Goal: Transaction & Acquisition: Subscribe to service/newsletter

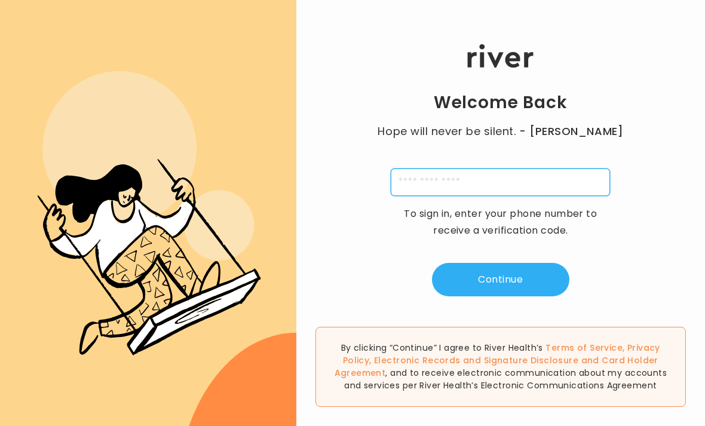
click at [515, 196] on input "tel" at bounding box center [500, 181] width 219 height 27
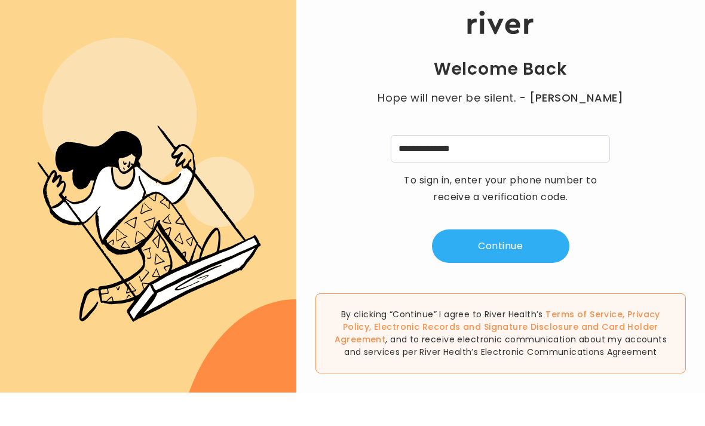
scroll to position [33, 0]
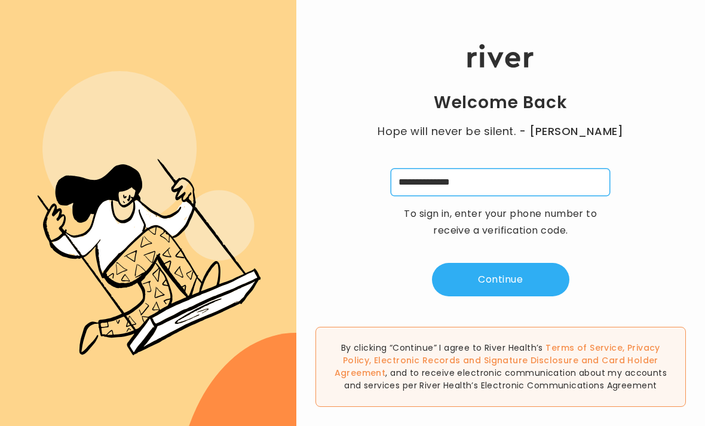
type input "**********"
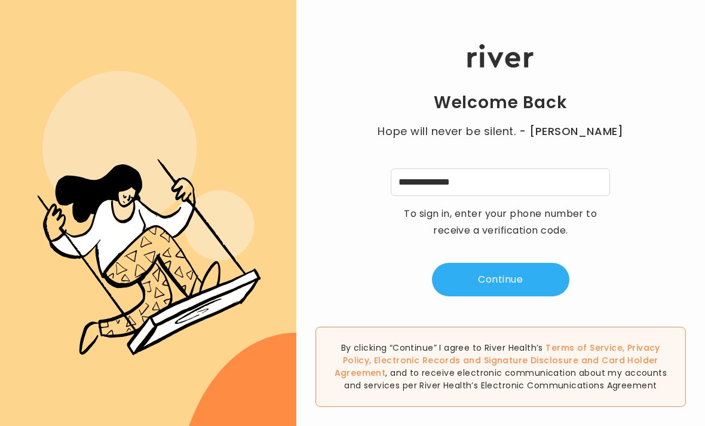
click at [520, 263] on button "Continue" at bounding box center [500, 279] width 137 height 33
click at [446, 168] on input "tel" at bounding box center [441, 181] width 27 height 27
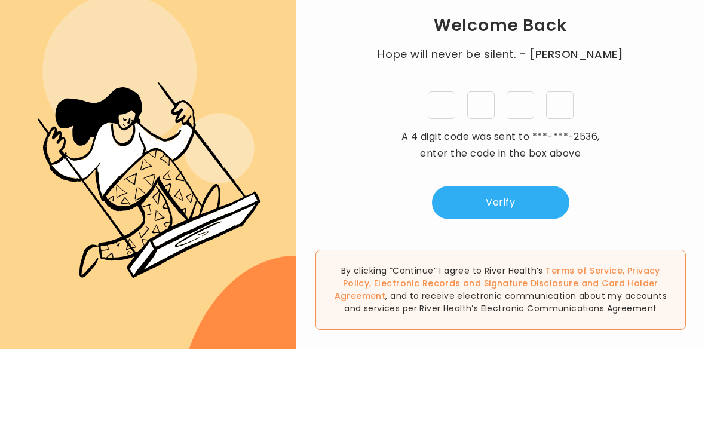
type input "*"
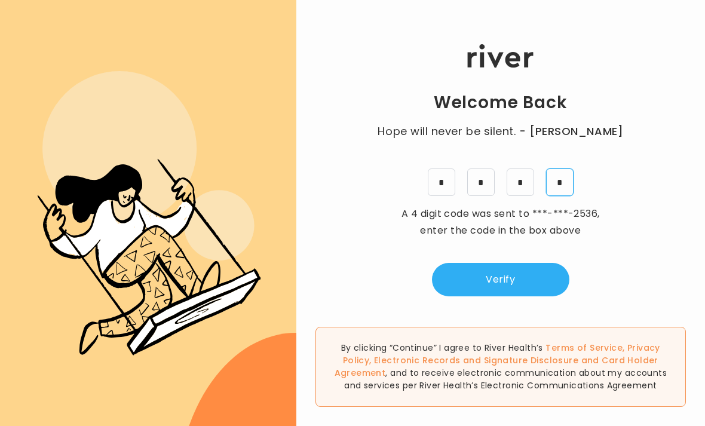
type input "*"
click at [528, 263] on button "Verify" at bounding box center [500, 279] width 137 height 33
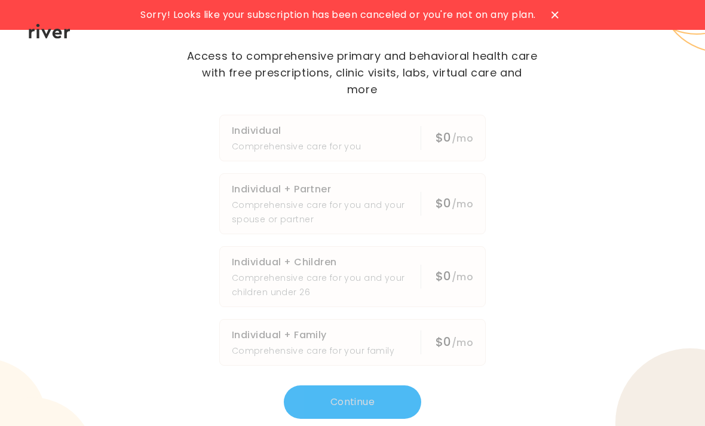
scroll to position [-18, 0]
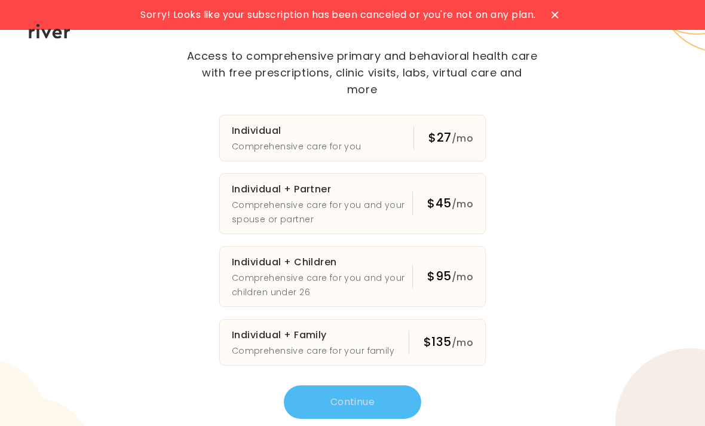
click at [380, 161] on button "Individual Comprehensive care for you $27 /mo" at bounding box center [352, 138] width 266 height 47
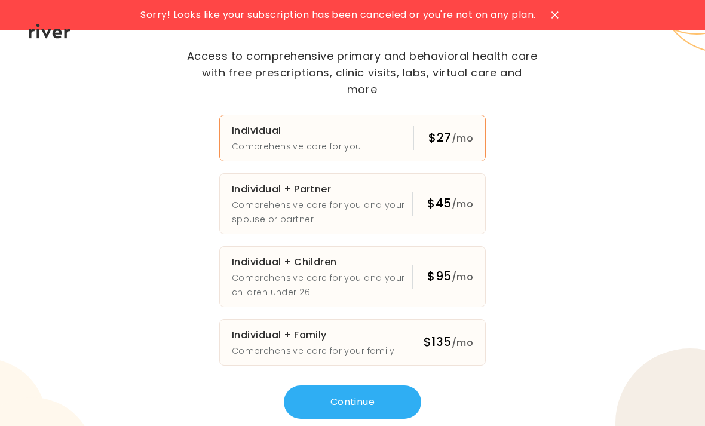
click at [390, 412] on button "Continue" at bounding box center [352, 401] width 137 height 33
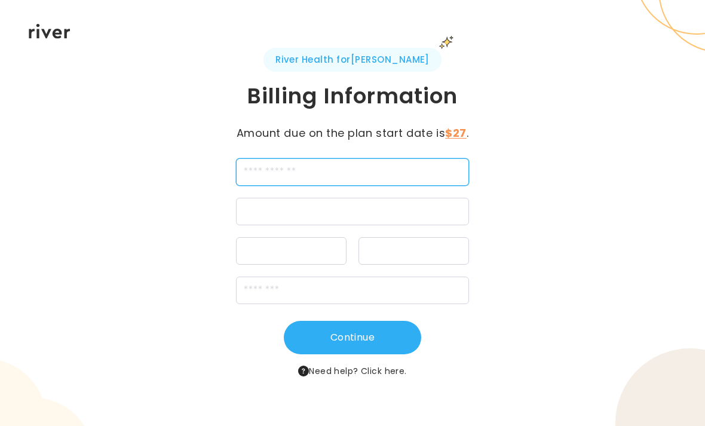
click at [334, 168] on input "cardName" at bounding box center [353, 171] width 234 height 27
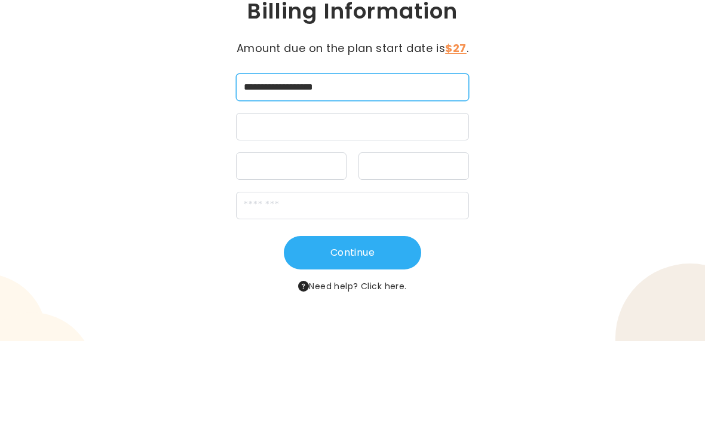
type input "**********"
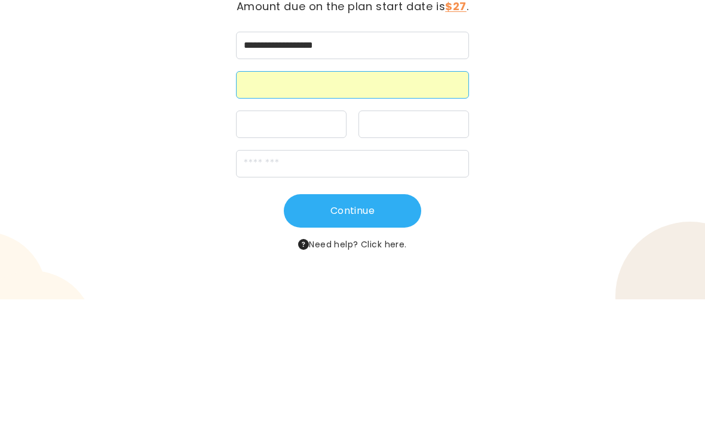
click at [601, 94] on div "**********" at bounding box center [352, 213] width 705 height 426
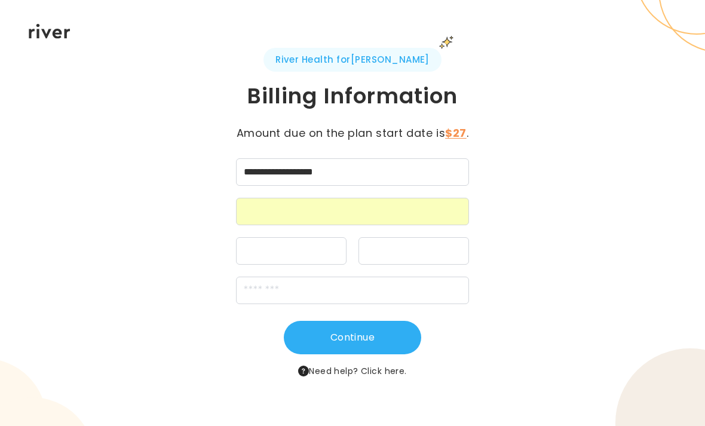
click at [308, 244] on div at bounding box center [291, 250] width 110 height 27
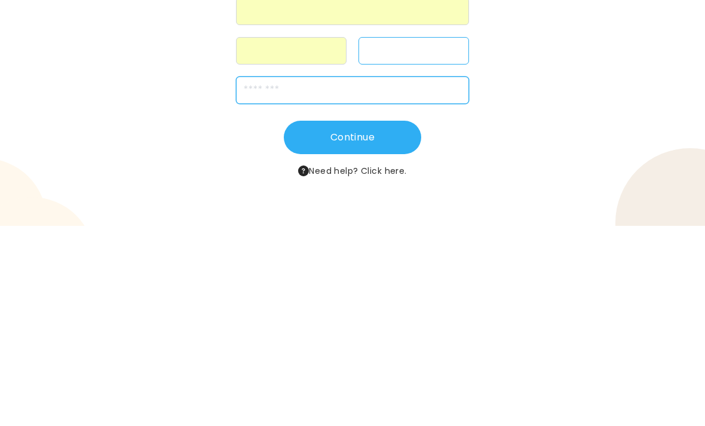
click at [430, 277] on input "zipCode" at bounding box center [353, 290] width 234 height 27
type input "*****"
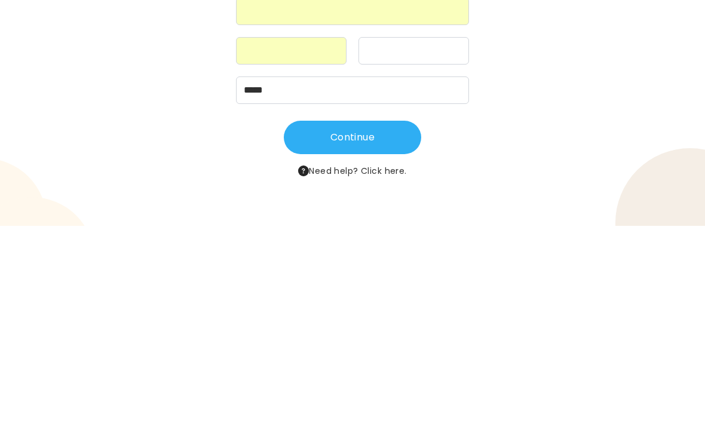
click at [390, 321] on button "Continue" at bounding box center [352, 337] width 137 height 33
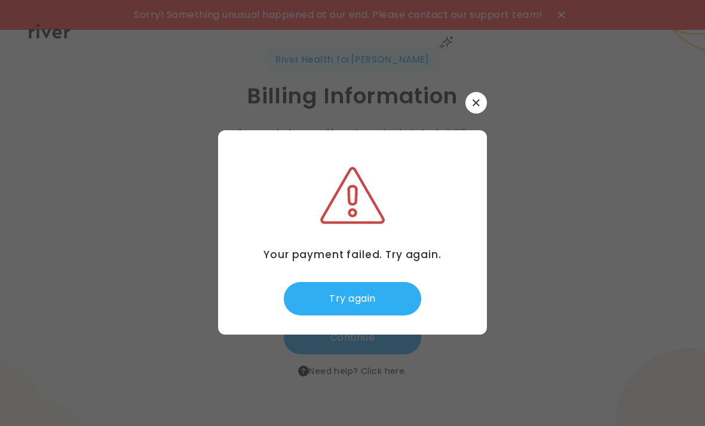
click at [384, 315] on button "Try again" at bounding box center [352, 298] width 137 height 33
click at [475, 106] on icon "button" at bounding box center [475, 102] width 7 height 7
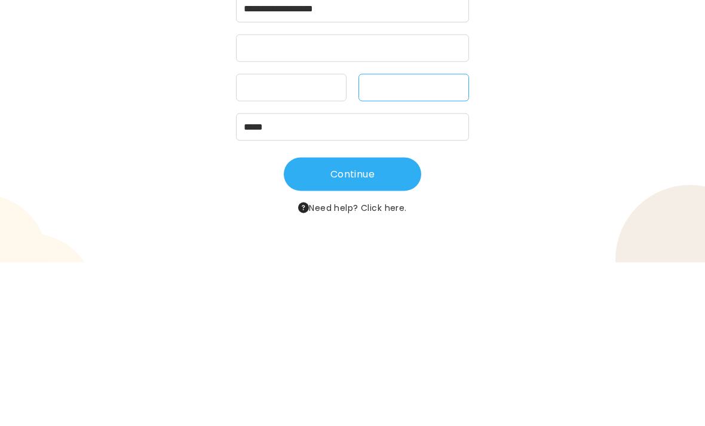
click at [381, 321] on button "Continue" at bounding box center [352, 337] width 137 height 33
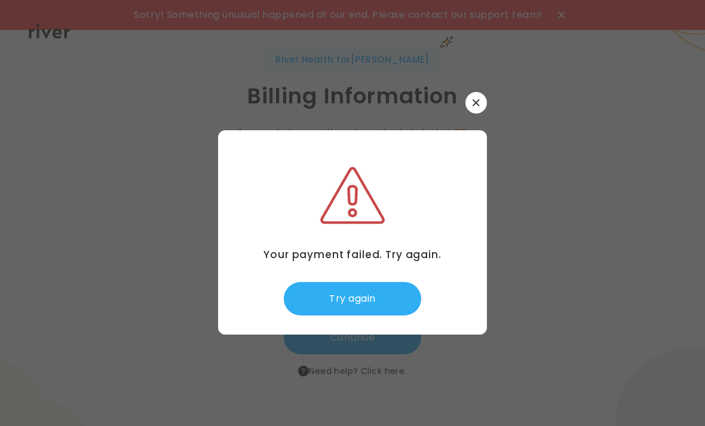
click at [484, 113] on button "button" at bounding box center [476, 103] width 22 height 22
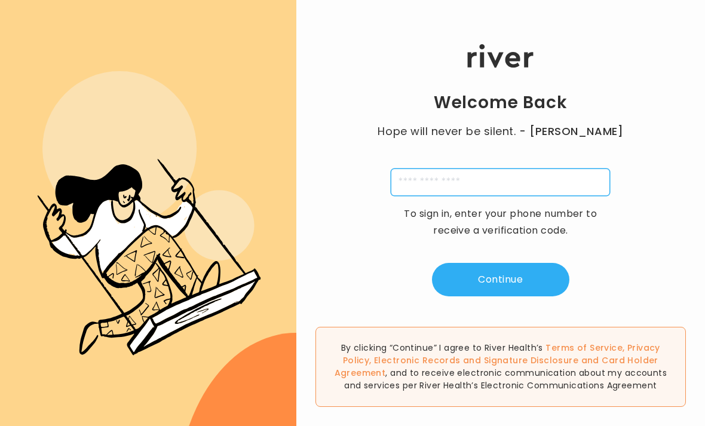
click at [516, 196] on input "tel" at bounding box center [500, 181] width 219 height 27
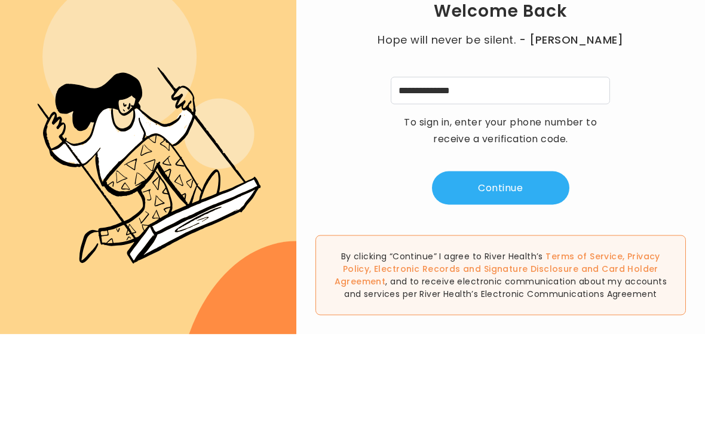
scroll to position [38, 0]
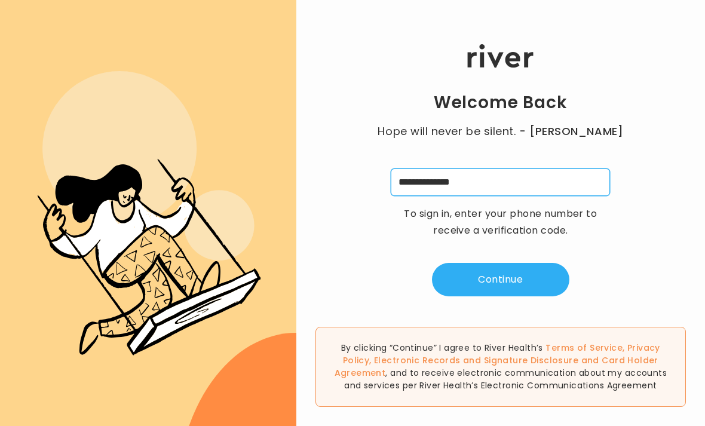
type input "**********"
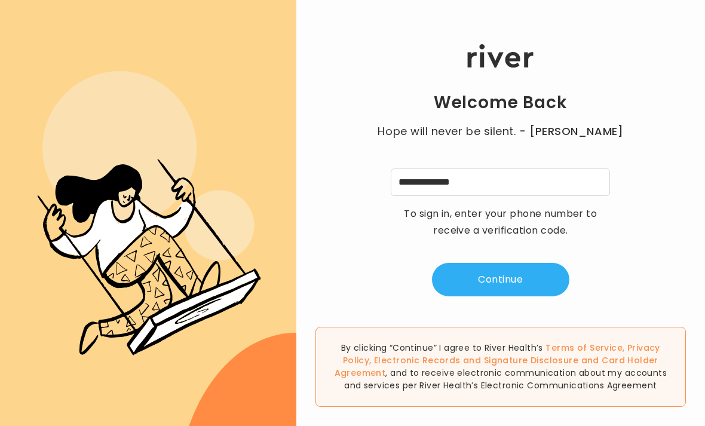
click at [529, 263] on button "Continue" at bounding box center [500, 279] width 137 height 33
click at [444, 168] on input "tel" at bounding box center [441, 181] width 27 height 27
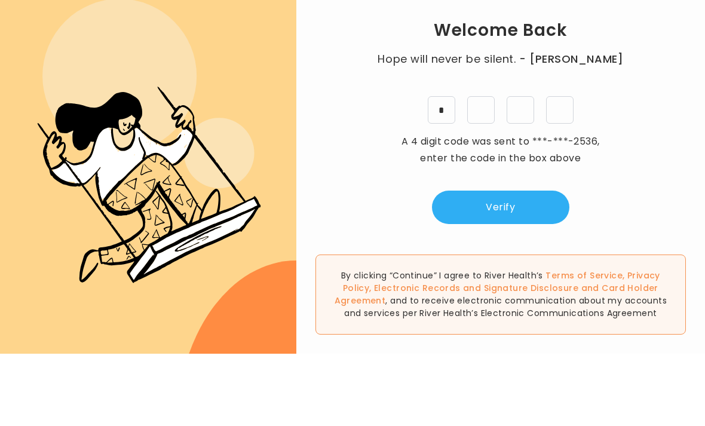
type input "*"
click at [536, 263] on button "Verify" at bounding box center [500, 279] width 137 height 33
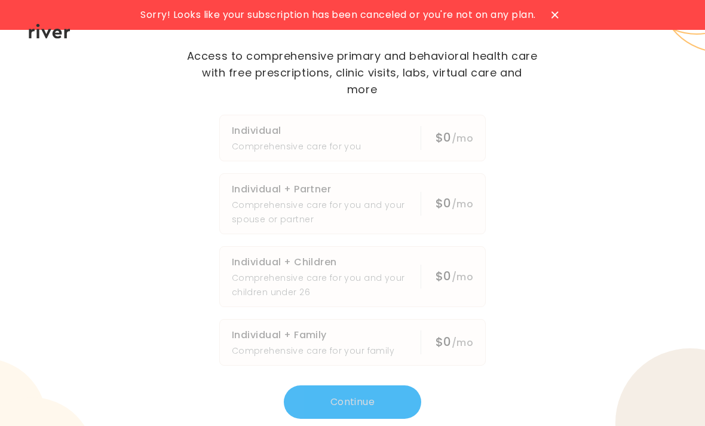
scroll to position [-18, 0]
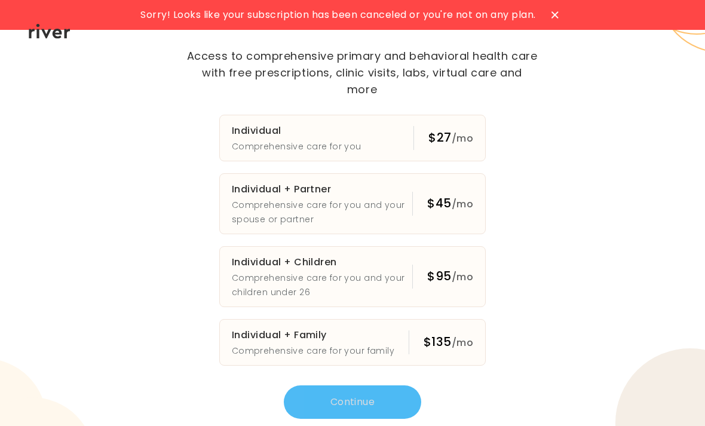
click at [555, 19] on icon at bounding box center [554, 14] width 7 height 7
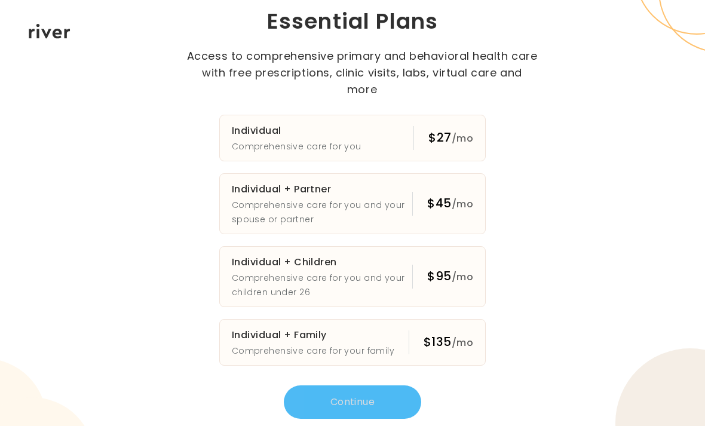
click at [439, 147] on div "$27 /mo" at bounding box center [450, 138] width 45 height 18
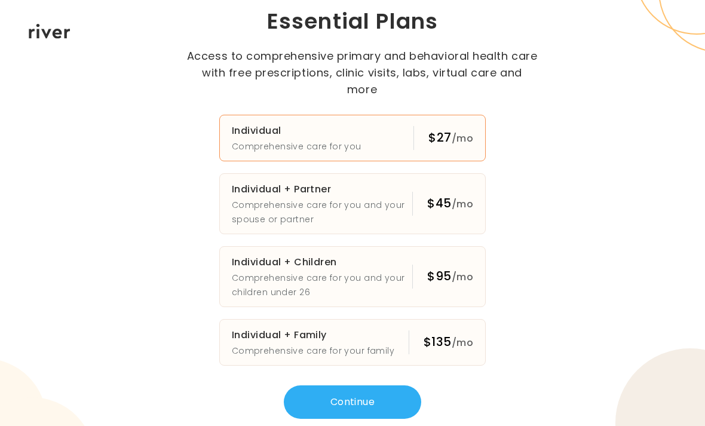
click at [381, 400] on button "Continue" at bounding box center [352, 401] width 137 height 33
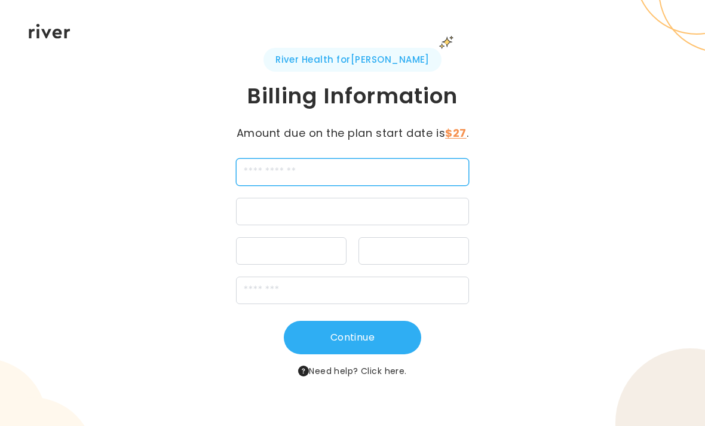
click at [443, 174] on input "cardName" at bounding box center [353, 171] width 234 height 27
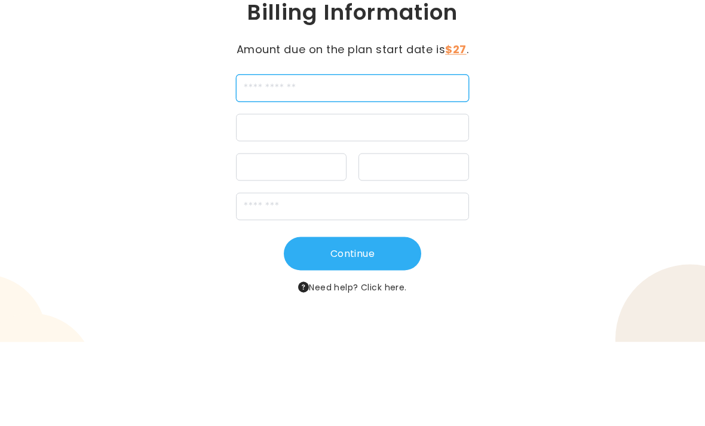
type input "*"
type input "**********"
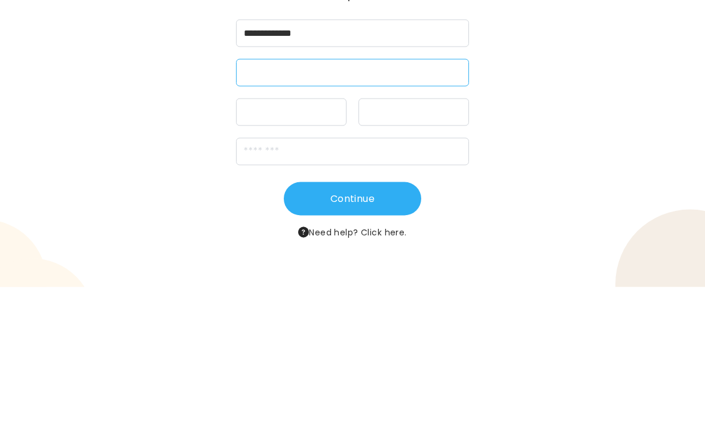
click at [296, 237] on div at bounding box center [291, 250] width 110 height 27
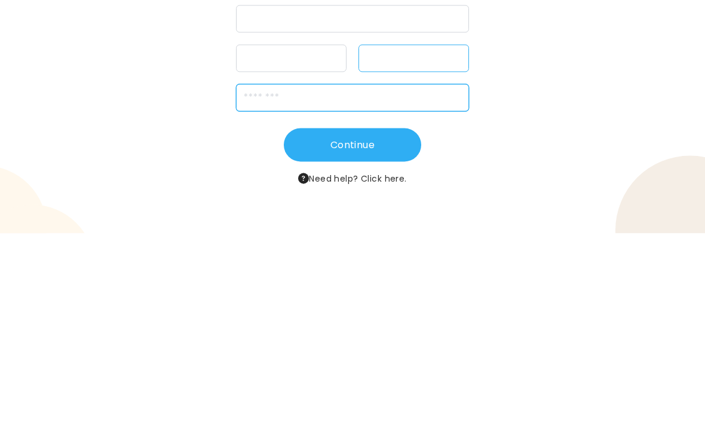
click at [434, 277] on input "zipCode" at bounding box center [353, 290] width 234 height 27
type input "*****"
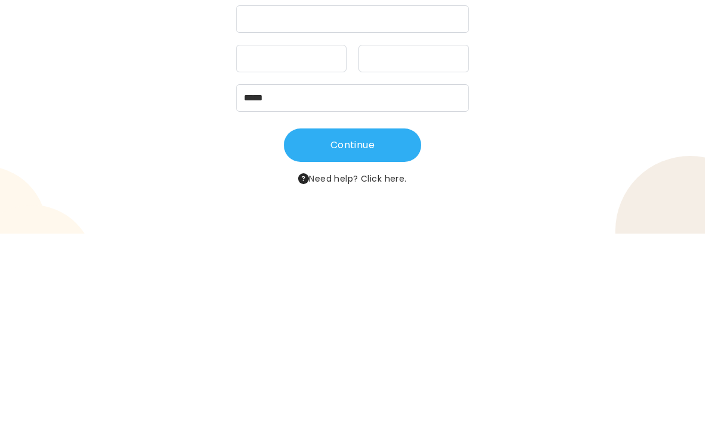
click at [382, 321] on button "Continue" at bounding box center [352, 337] width 137 height 33
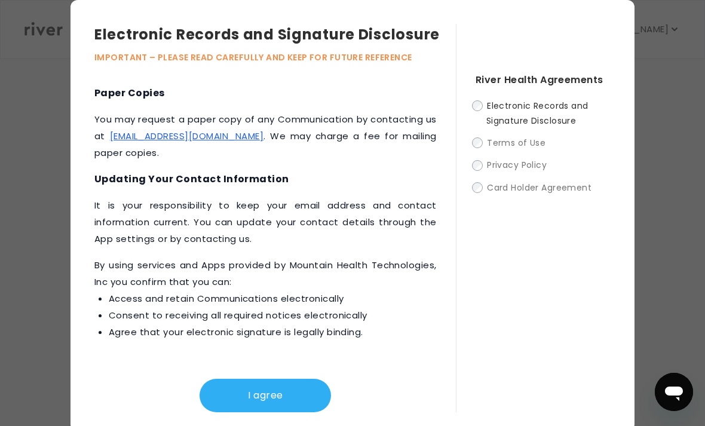
scroll to position [656, 0]
click at [294, 402] on button "I agree" at bounding box center [264, 395] width 131 height 33
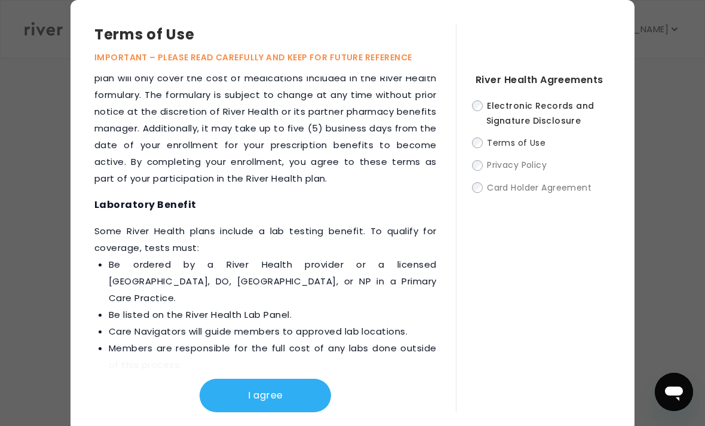
scroll to position [1955, 0]
click at [297, 403] on button "I agree" at bounding box center [264, 395] width 131 height 33
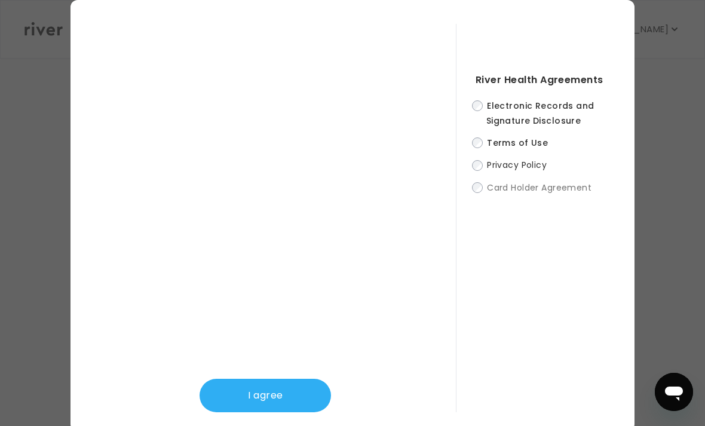
click at [289, 406] on button "I agree" at bounding box center [264, 395] width 131 height 33
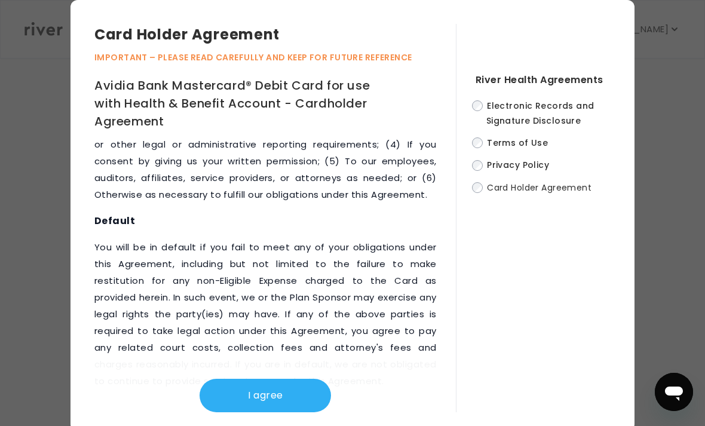
scroll to position [7552, 0]
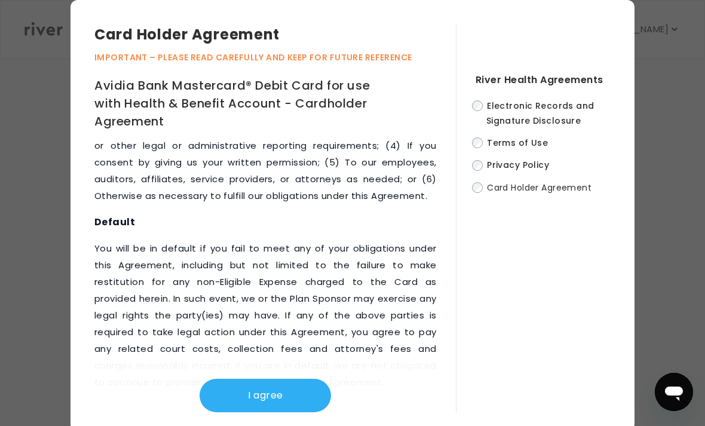
click at [284, 400] on button "I agree" at bounding box center [264, 395] width 131 height 33
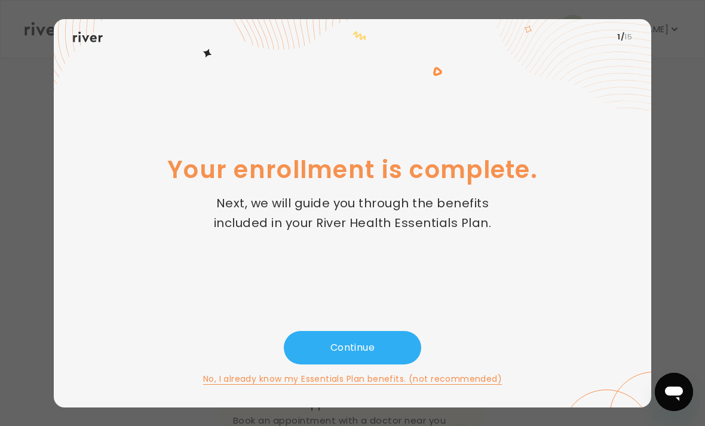
click at [380, 362] on button "Continue" at bounding box center [352, 347] width 137 height 33
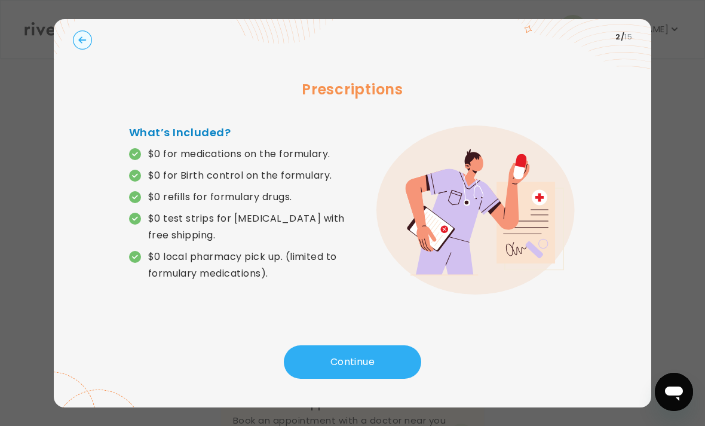
click at [394, 379] on button "Continue" at bounding box center [352, 361] width 137 height 33
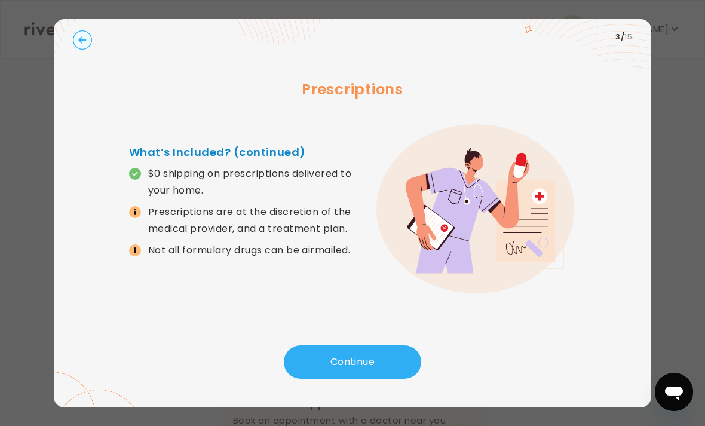
click at [392, 379] on button "Continue" at bounding box center [352, 361] width 137 height 33
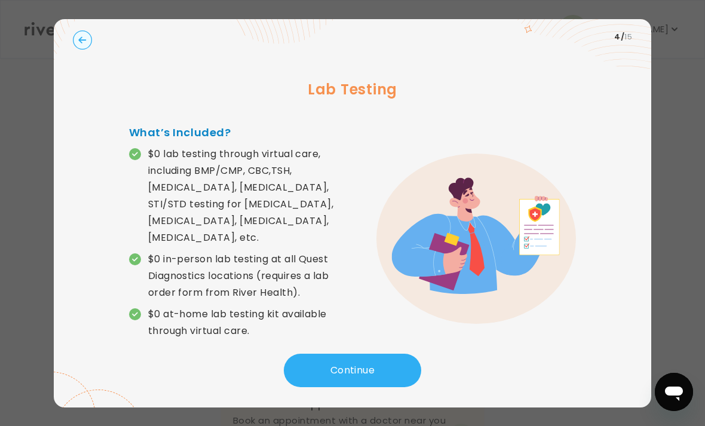
click at [394, 380] on button "Continue" at bounding box center [352, 370] width 137 height 33
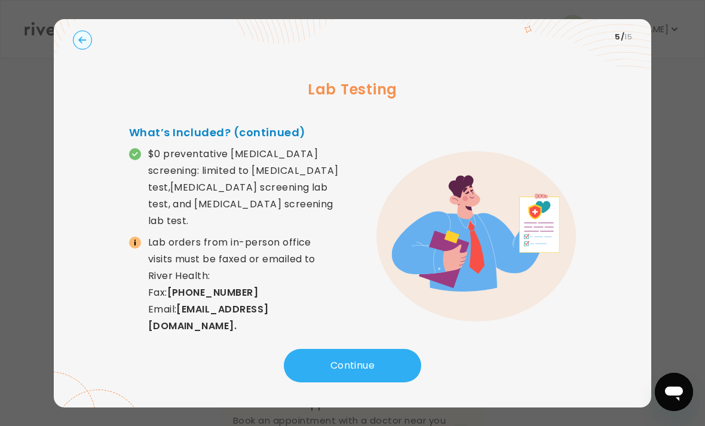
click at [395, 382] on button "Continue" at bounding box center [352, 365] width 137 height 33
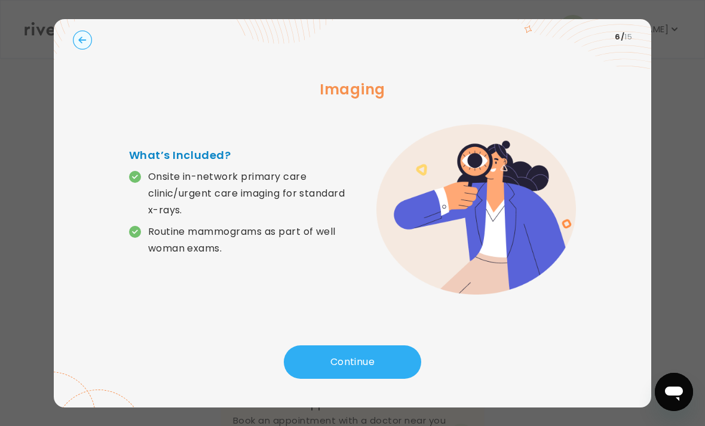
click at [386, 379] on button "Continue" at bounding box center [352, 361] width 137 height 33
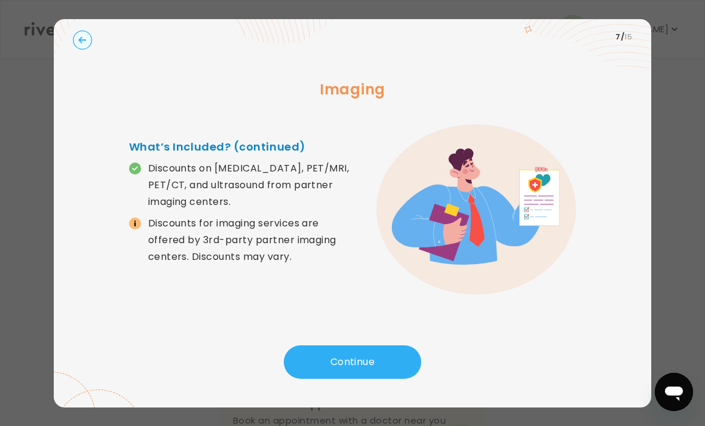
click at [387, 377] on button "Continue" at bounding box center [352, 361] width 137 height 33
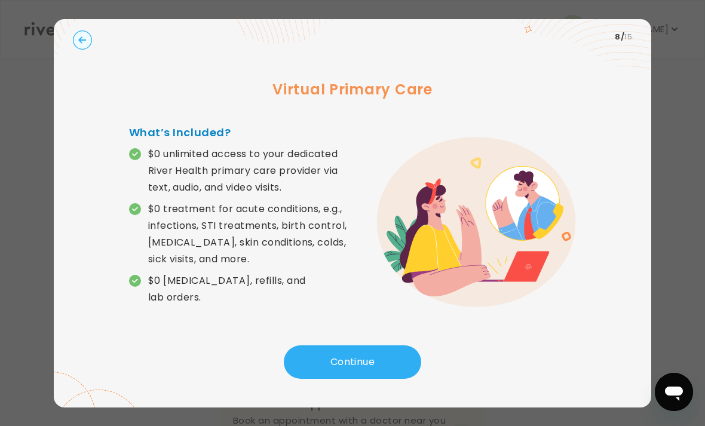
click at [390, 372] on button "Continue" at bounding box center [352, 361] width 137 height 33
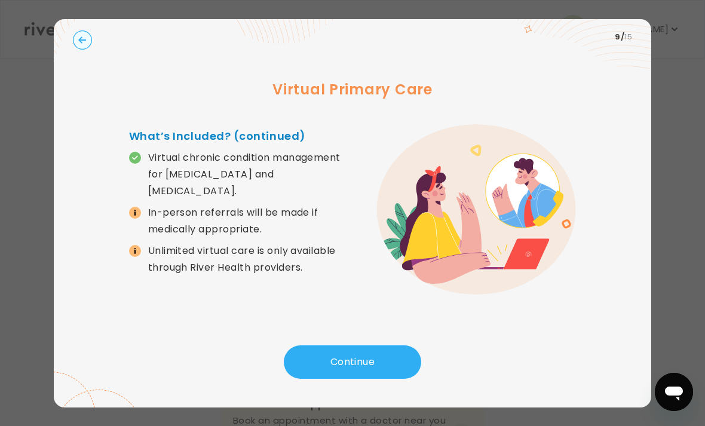
click at [387, 375] on button "Continue" at bounding box center [352, 361] width 137 height 33
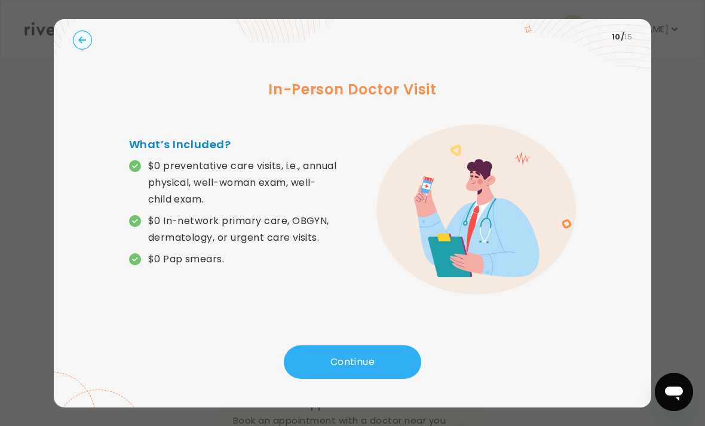
click at [384, 377] on button "Continue" at bounding box center [352, 361] width 137 height 33
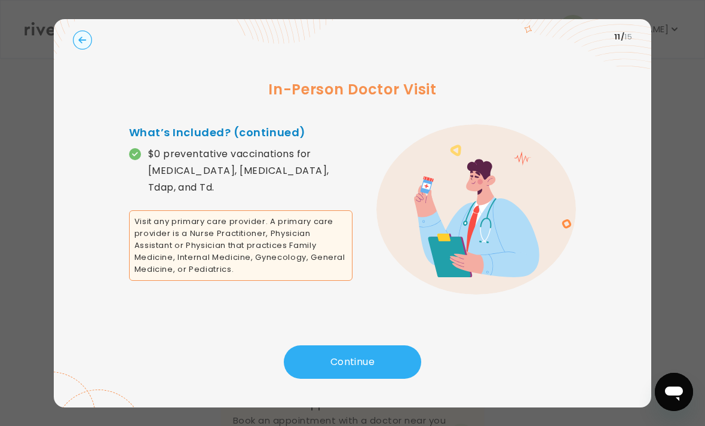
click at [386, 376] on button "Continue" at bounding box center [352, 361] width 137 height 33
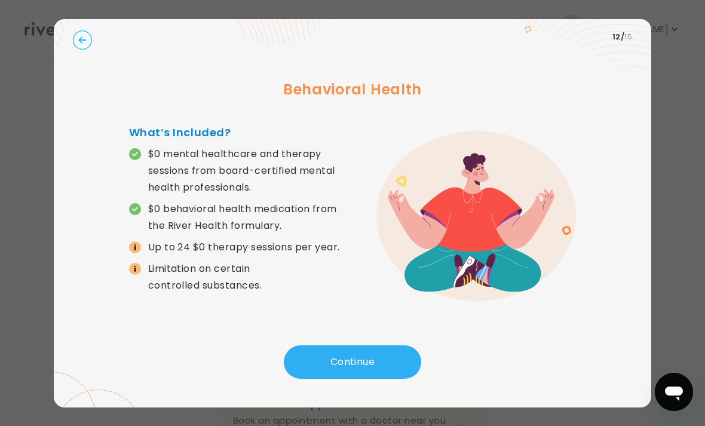
click at [384, 379] on button "Continue" at bounding box center [352, 361] width 137 height 33
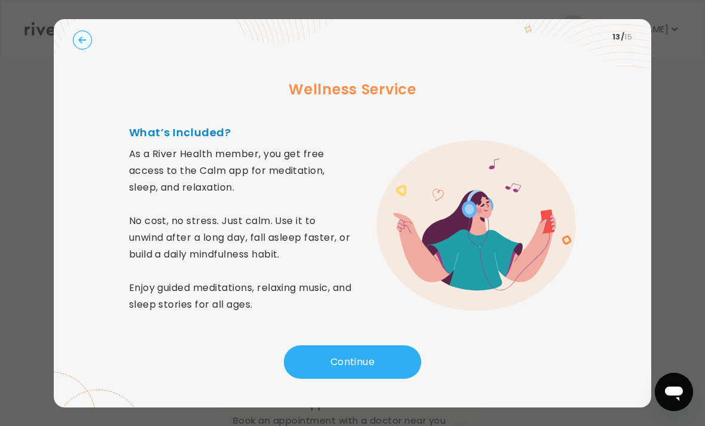
click at [380, 379] on button "Continue" at bounding box center [352, 361] width 137 height 33
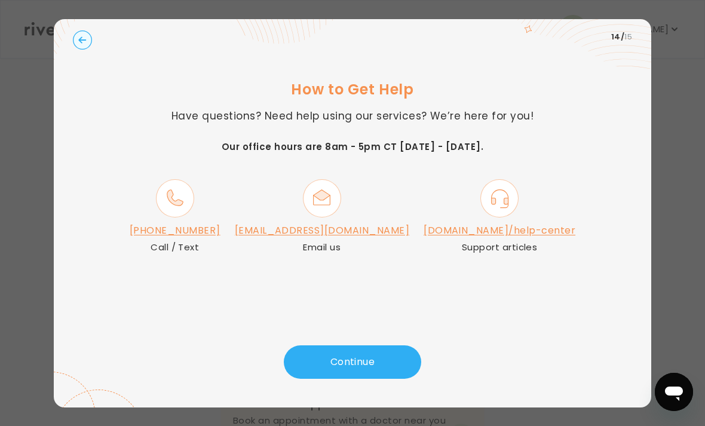
click at [385, 376] on button "Continue" at bounding box center [352, 361] width 137 height 33
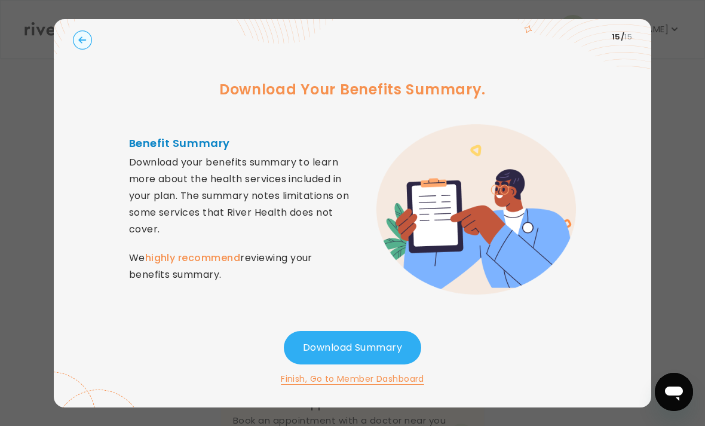
click at [392, 361] on button "Download Summary" at bounding box center [352, 347] width 137 height 33
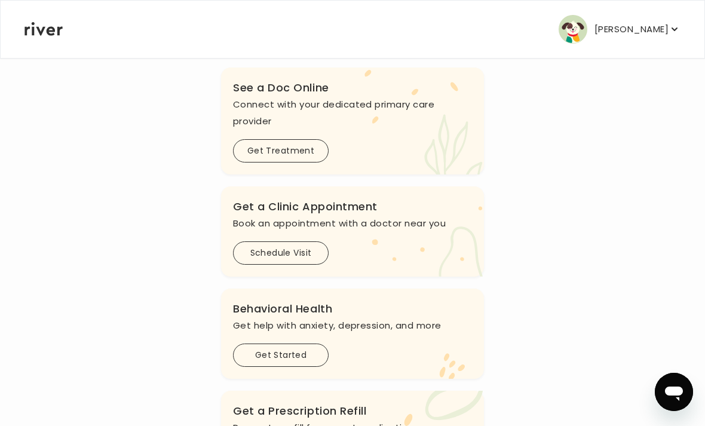
scroll to position [194, 0]
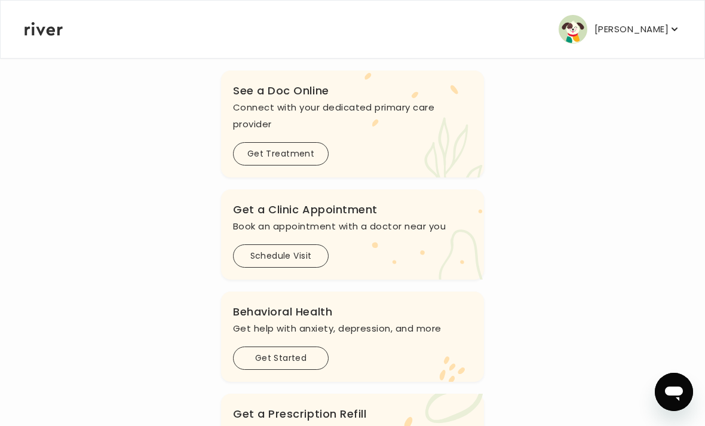
click at [318, 257] on button "Schedule Visit" at bounding box center [281, 255] width 96 height 23
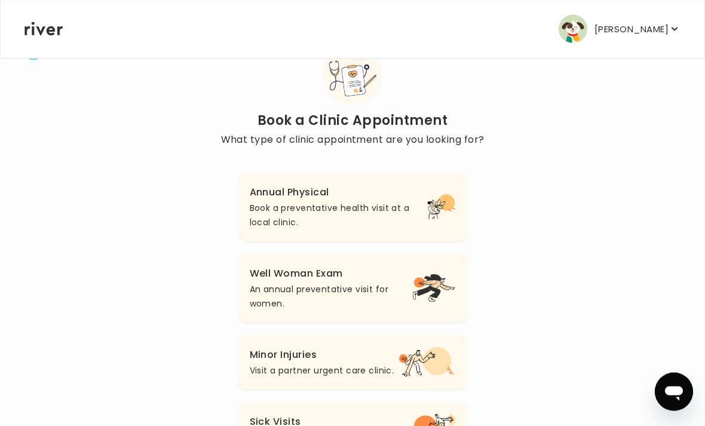
scroll to position [45, 0]
click at [386, 208] on p "Book a preventative health visit at a local clinic." at bounding box center [338, 215] width 177 height 29
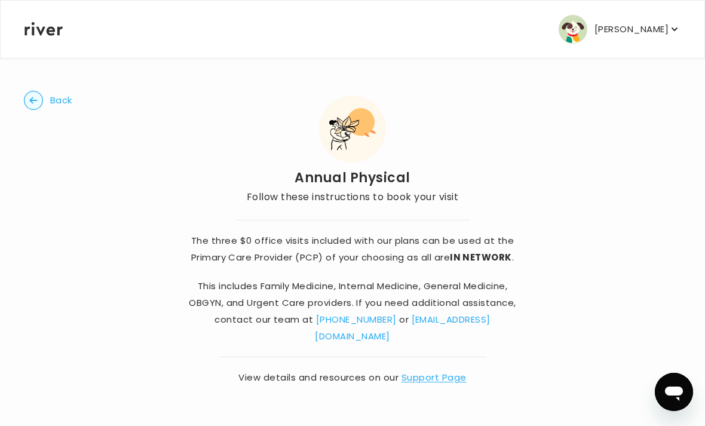
click at [374, 195] on p "Follow these instructions to book your visit" at bounding box center [352, 197] width 211 height 17
click at [376, 162] on div "Annual Physical Follow these instructions to book your visit" at bounding box center [352, 151] width 211 height 110
click at [375, 162] on div at bounding box center [352, 129] width 67 height 67
click at [414, 228] on div "The three $0 office visits included with our plans can be used at the Primary C…" at bounding box center [352, 303] width 335 height 166
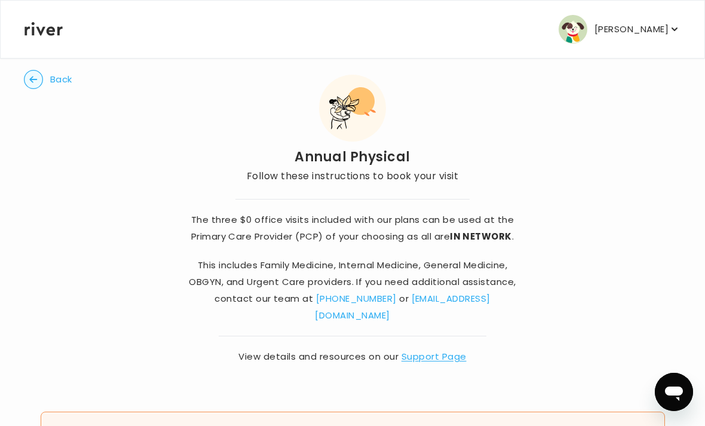
scroll to position [62, 0]
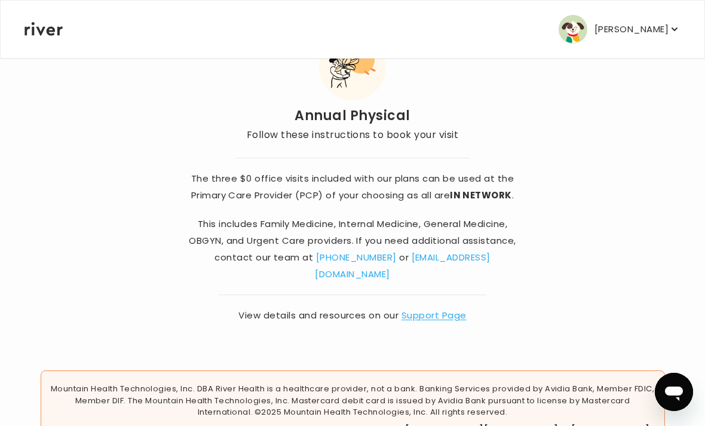
click at [38, 32] on icon at bounding box center [43, 29] width 38 height 14
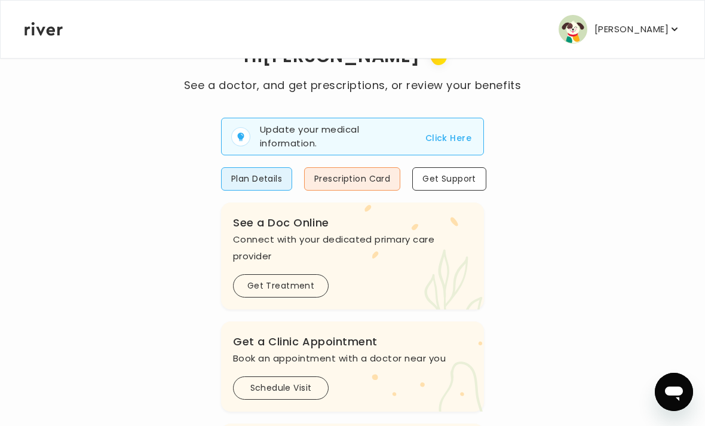
click at [459, 142] on button "Click Here" at bounding box center [448, 138] width 46 height 14
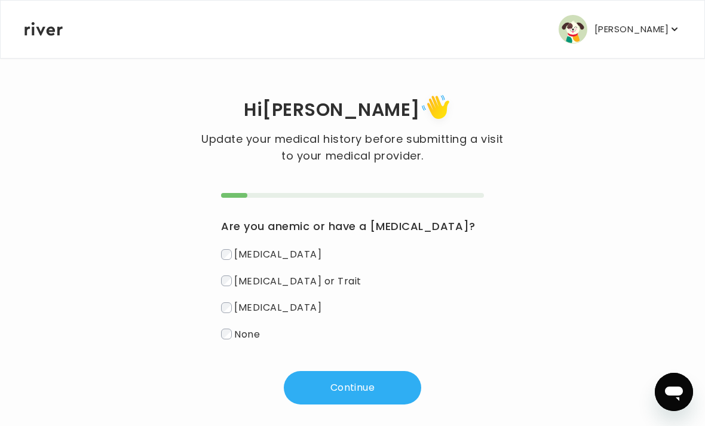
scroll to position [12, 0]
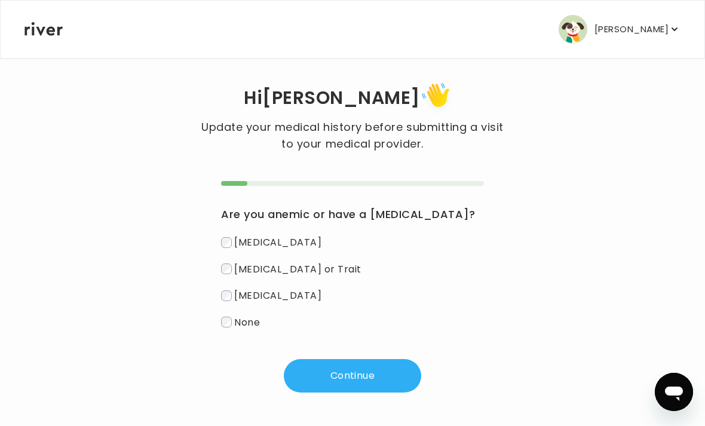
click at [367, 374] on button "Continue" at bounding box center [352, 375] width 137 height 33
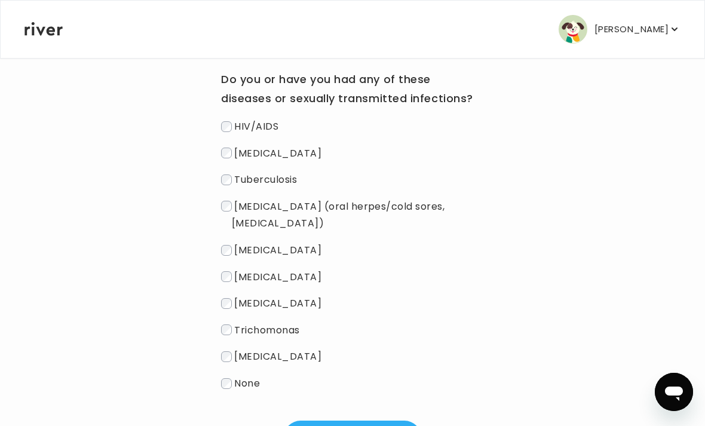
scroll to position [153, 0]
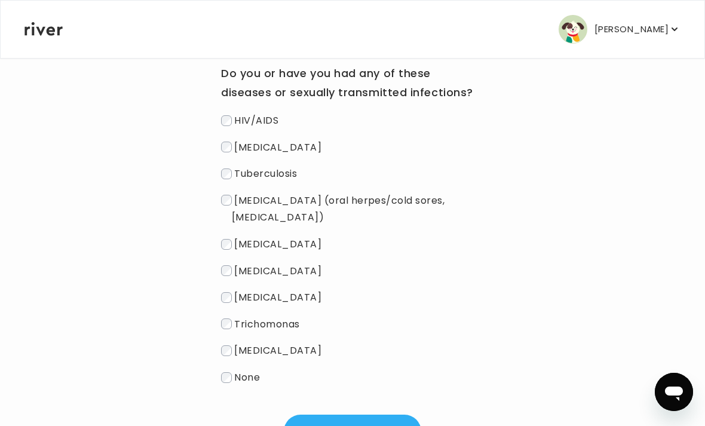
click at [336, 416] on button "Continue" at bounding box center [352, 431] width 137 height 33
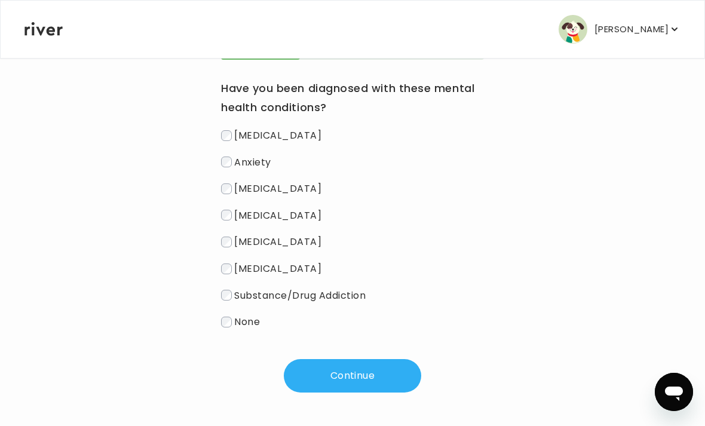
scroll to position [100, 0]
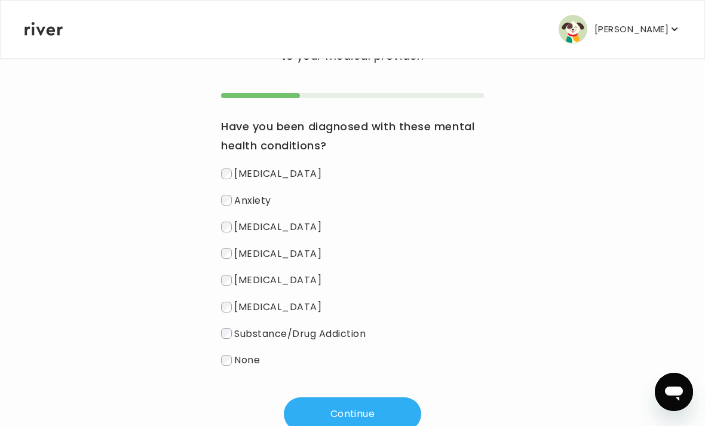
click at [238, 364] on span "None" at bounding box center [247, 360] width 26 height 14
click at [343, 416] on button "Continue" at bounding box center [352, 413] width 137 height 33
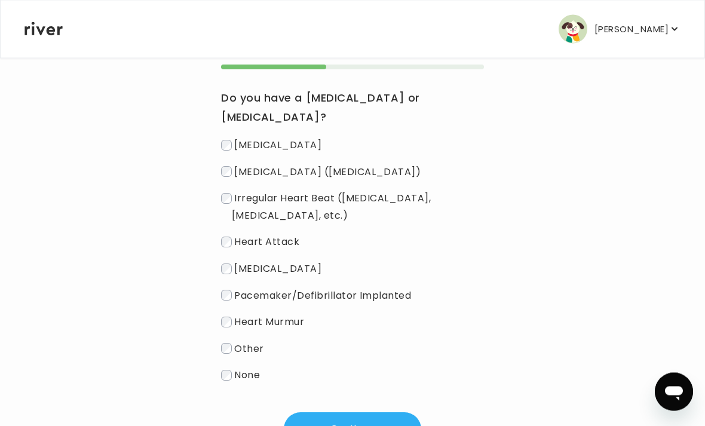
scroll to position [128, 0]
click at [327, 425] on button "Continue" at bounding box center [352, 428] width 137 height 33
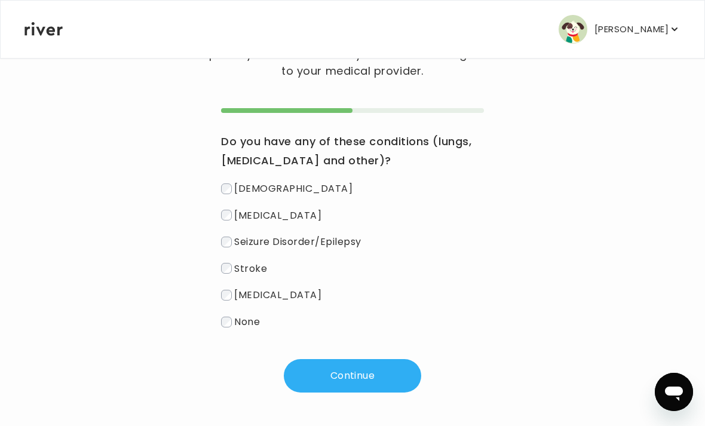
scroll to position [47, 0]
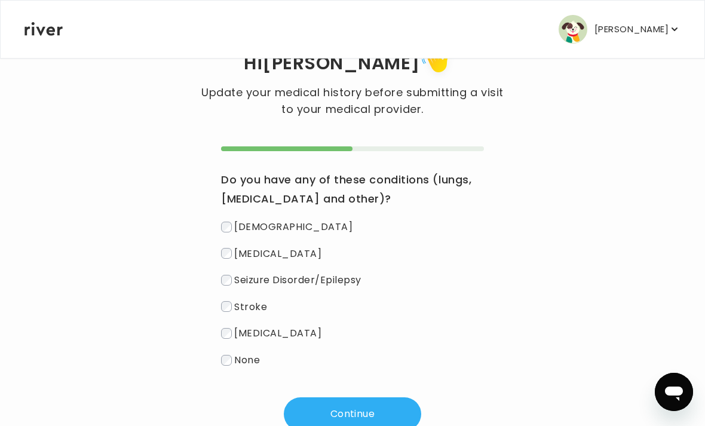
click at [241, 363] on span "None" at bounding box center [247, 360] width 26 height 14
click at [323, 418] on button "Continue" at bounding box center [352, 413] width 137 height 33
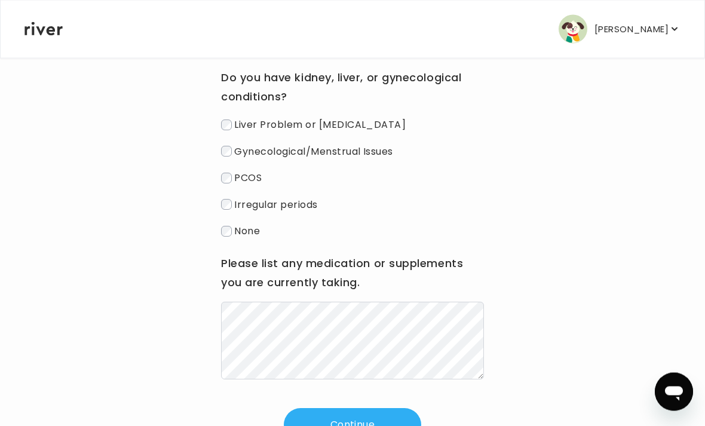
scroll to position [159, 0]
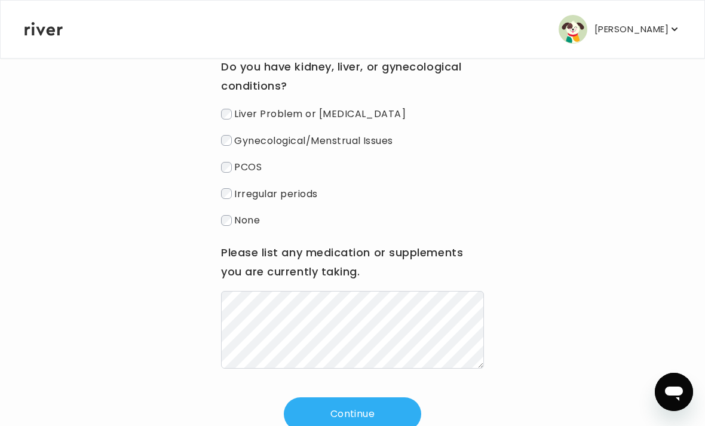
click at [314, 418] on button "Continue" at bounding box center [352, 413] width 137 height 33
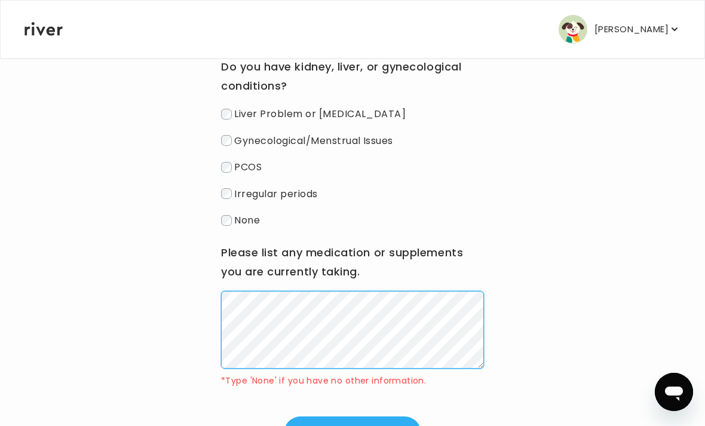
scroll to position [170, 0]
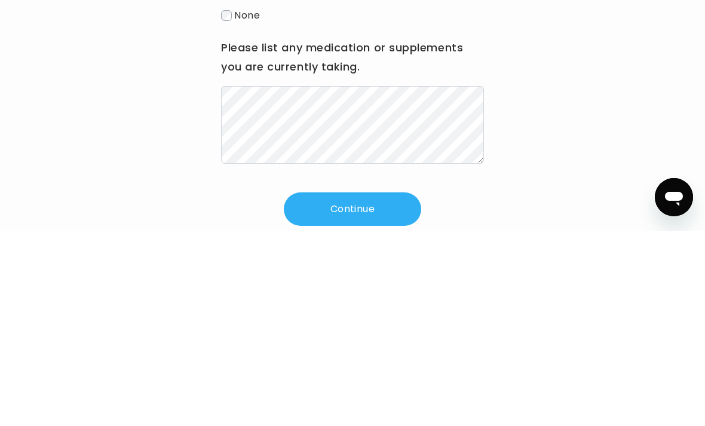
click at [388, 387] on button "Continue" at bounding box center [352, 403] width 137 height 33
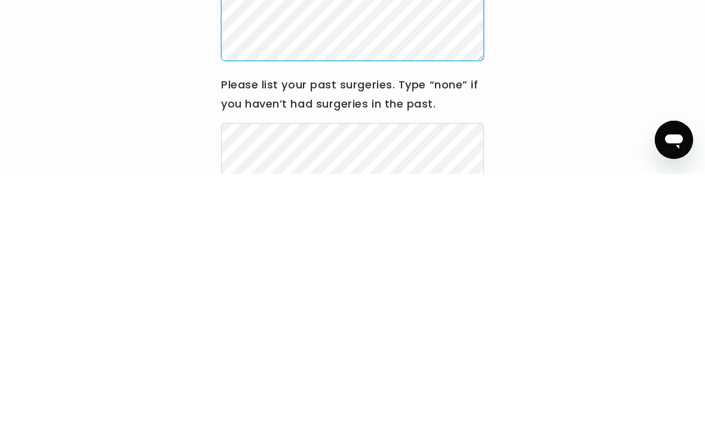
scroll to position [51, 0]
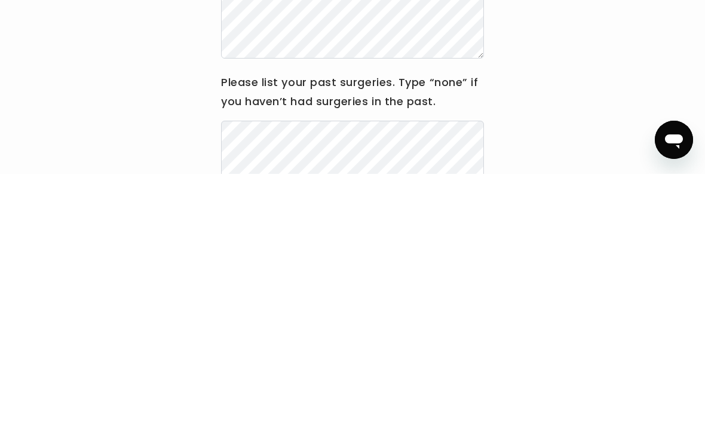
click at [571, 133] on div "Hi [PERSON_NAME] Update your medical history before submitting a visit to your …" at bounding box center [352, 276] width 657 height 472
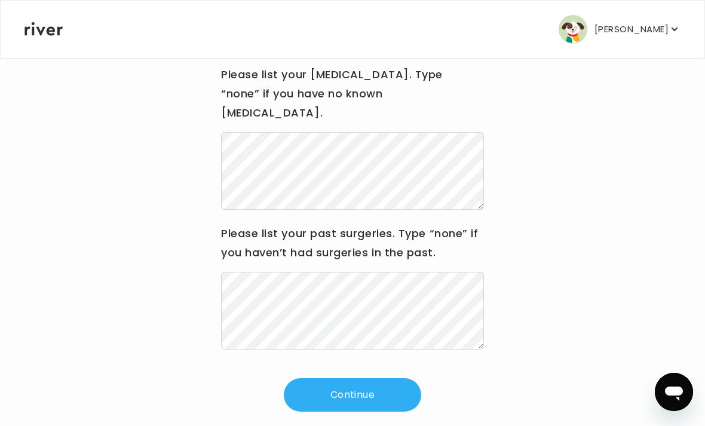
click at [403, 378] on button "Continue" at bounding box center [352, 394] width 137 height 33
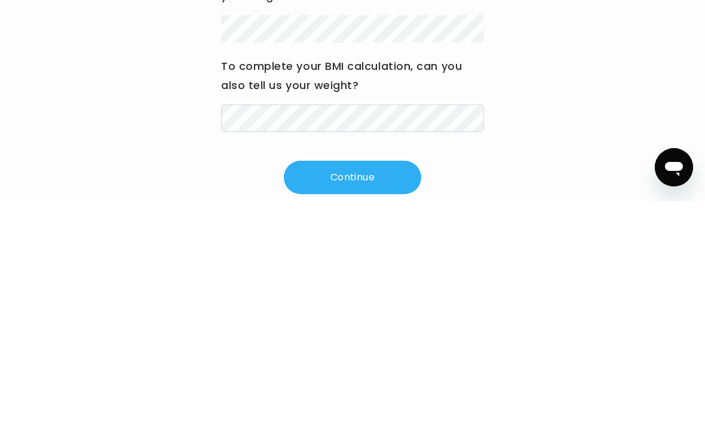
scroll to position [178, 0]
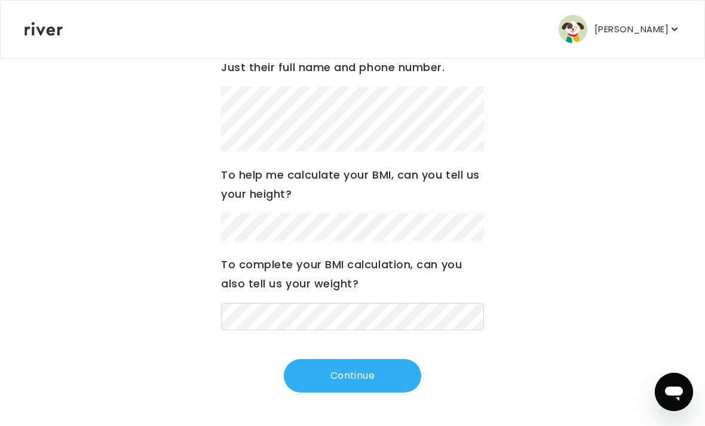
click at [373, 377] on button "Continue" at bounding box center [352, 375] width 137 height 33
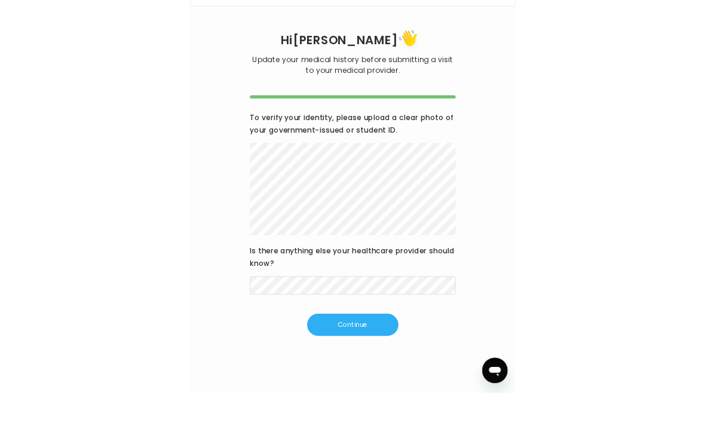
scroll to position [0, 0]
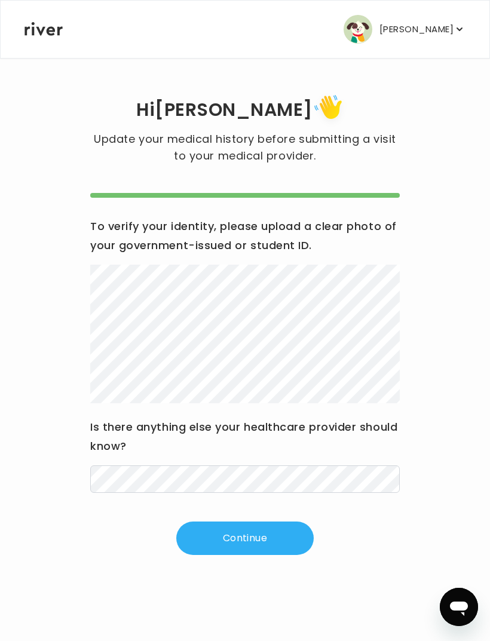
click at [268, 425] on button "Continue" at bounding box center [244, 537] width 137 height 33
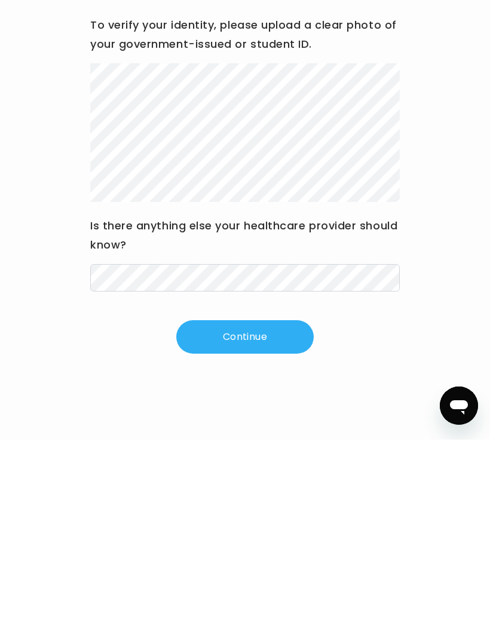
click at [272, 425] on button "Continue" at bounding box center [244, 537] width 137 height 33
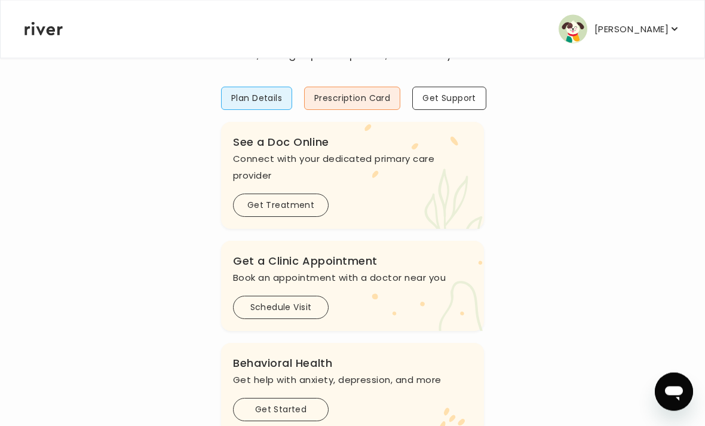
scroll to position [85, 0]
click at [271, 308] on button "Schedule Visit" at bounding box center [281, 307] width 96 height 23
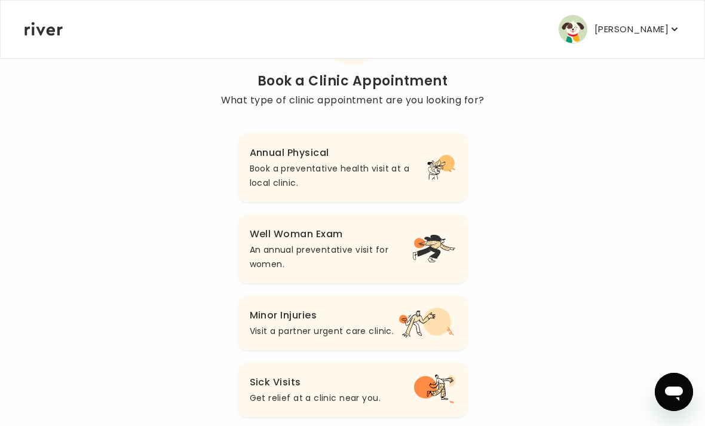
click at [428, 154] on icon "button" at bounding box center [441, 167] width 29 height 30
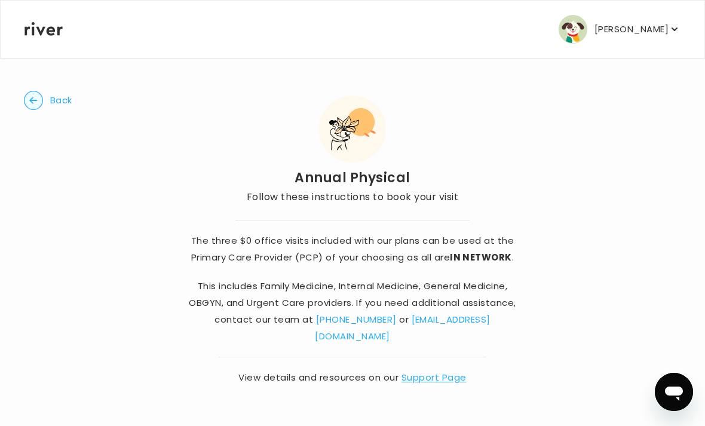
click at [35, 109] on circle "button" at bounding box center [33, 100] width 19 height 19
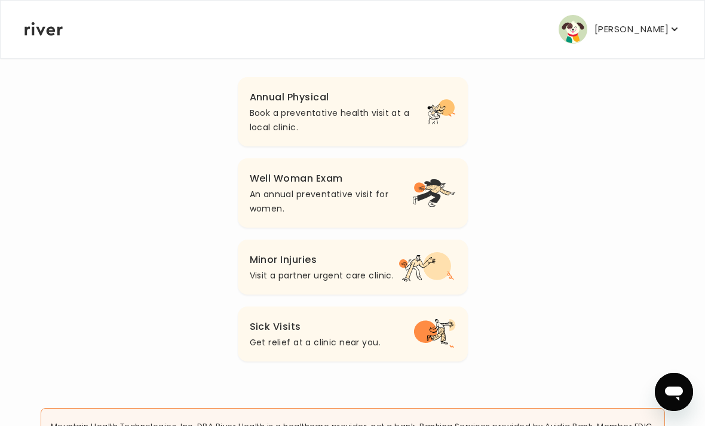
scroll to position [141, 0]
click at [432, 112] on icon "button" at bounding box center [441, 111] width 29 height 30
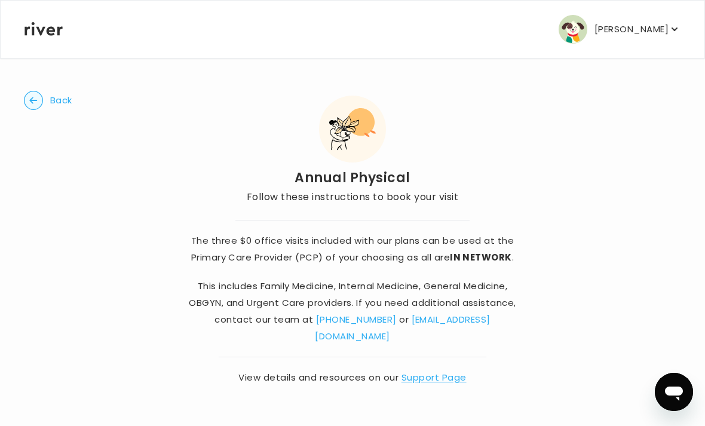
click at [662, 35] on p "[PERSON_NAME]" at bounding box center [631, 29] width 74 height 17
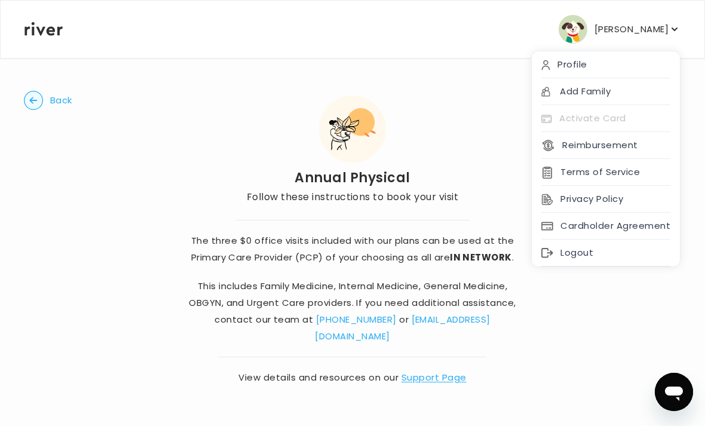
click at [650, 39] on button "[PERSON_NAME]" at bounding box center [619, 29] width 122 height 29
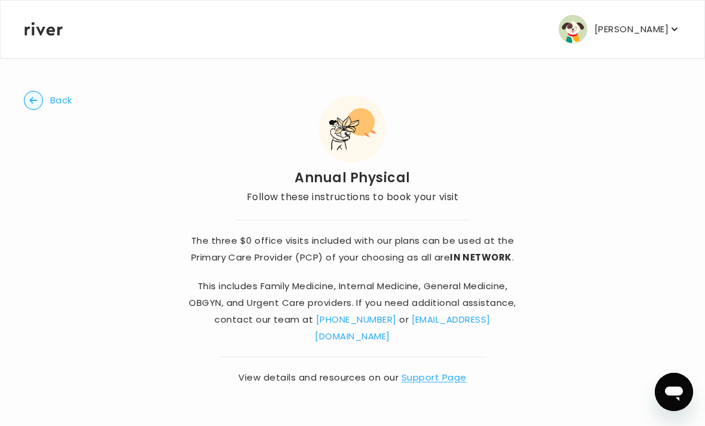
click at [33, 105] on circle "button" at bounding box center [33, 100] width 19 height 19
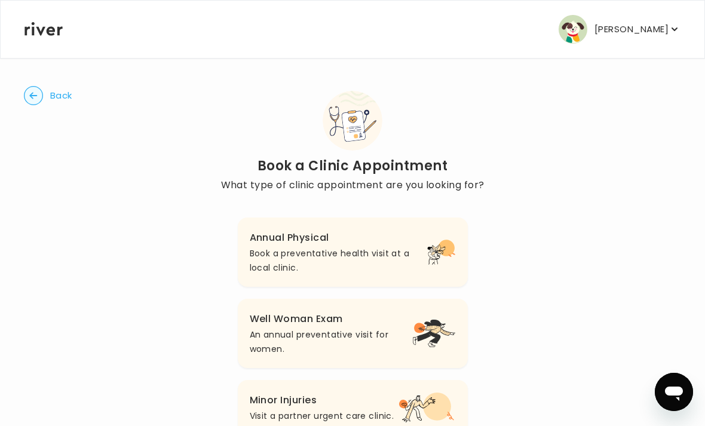
click at [28, 100] on circle "button" at bounding box center [33, 96] width 19 height 19
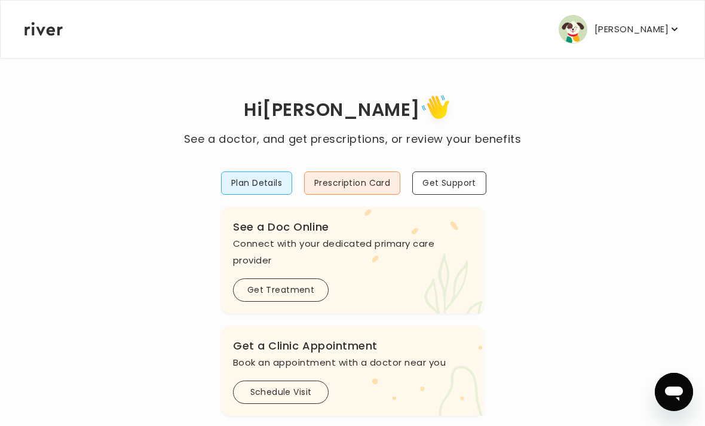
click at [244, 181] on button "Plan Details" at bounding box center [256, 182] width 71 height 23
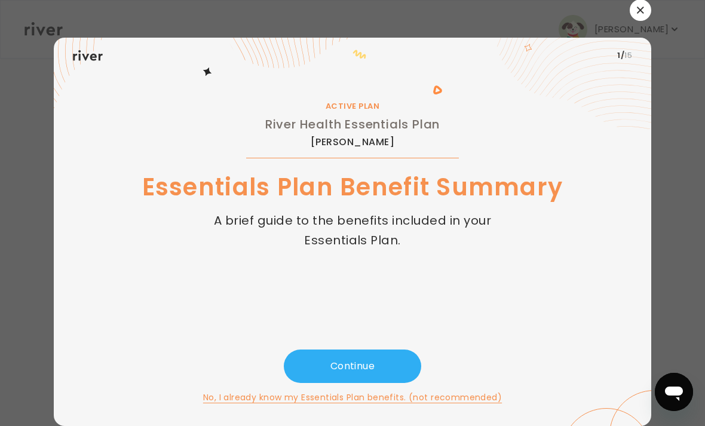
click at [382, 351] on button "Continue" at bounding box center [352, 365] width 137 height 33
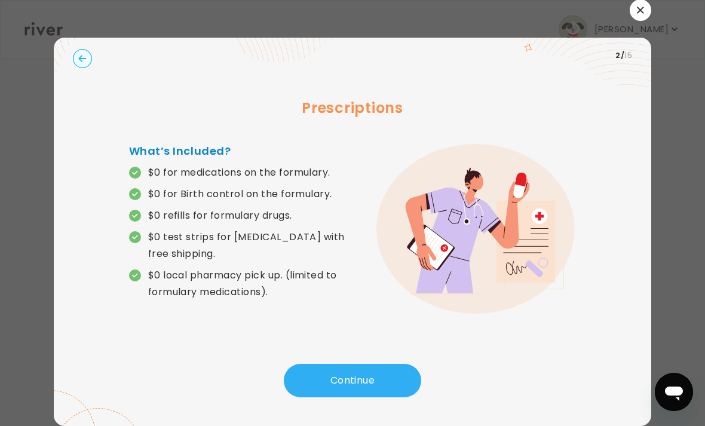
click at [383, 364] on button "Continue" at bounding box center [352, 380] width 137 height 33
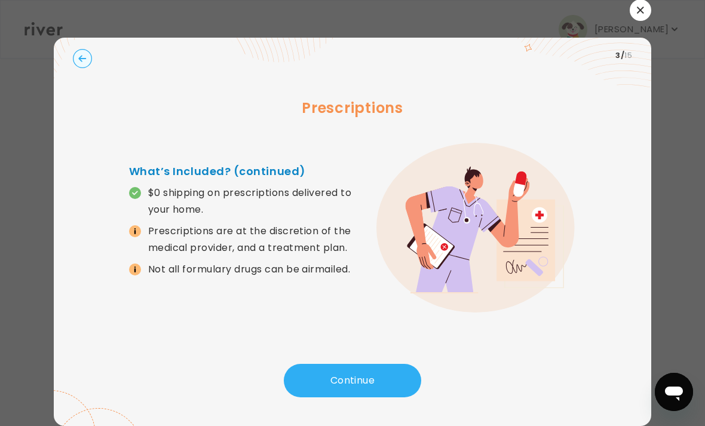
click at [392, 369] on button "Continue" at bounding box center [352, 380] width 137 height 33
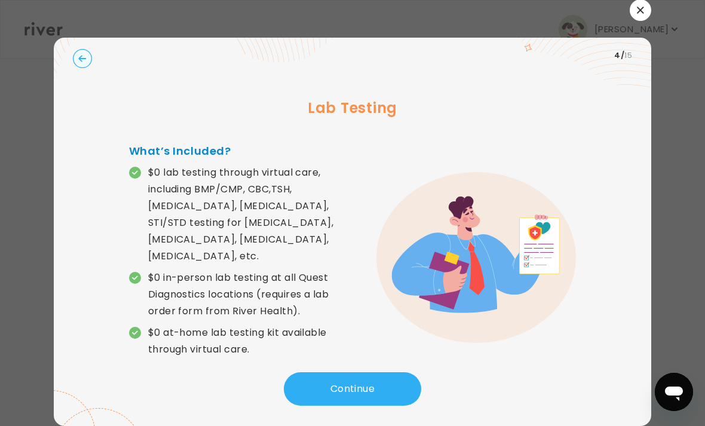
click at [377, 372] on button "Continue" at bounding box center [352, 388] width 137 height 33
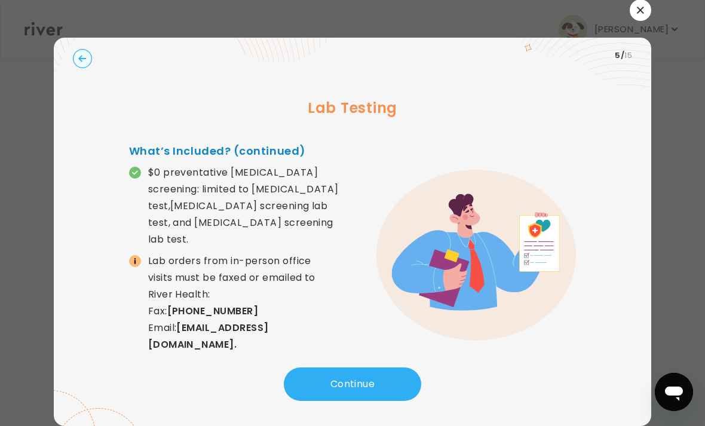
click at [370, 367] on button "Continue" at bounding box center [352, 383] width 137 height 33
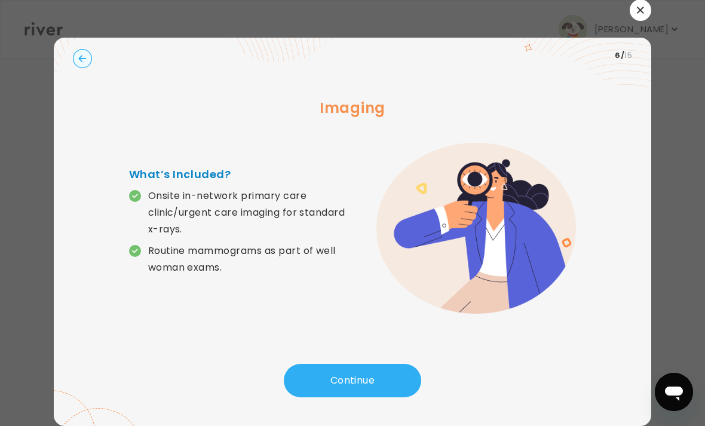
click at [376, 364] on button "Continue" at bounding box center [352, 380] width 137 height 33
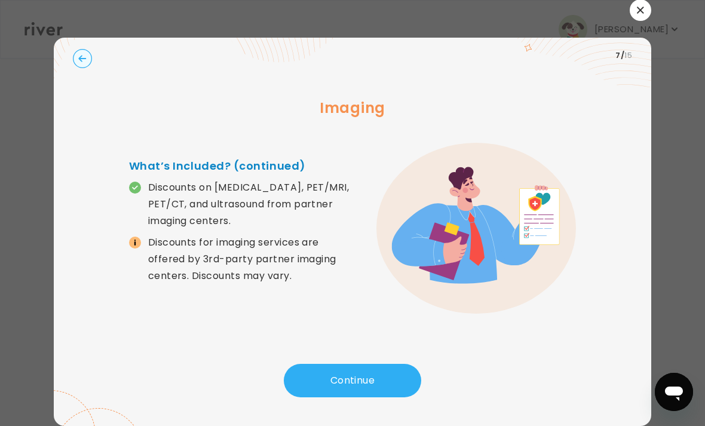
click at [379, 364] on button "Continue" at bounding box center [352, 380] width 137 height 33
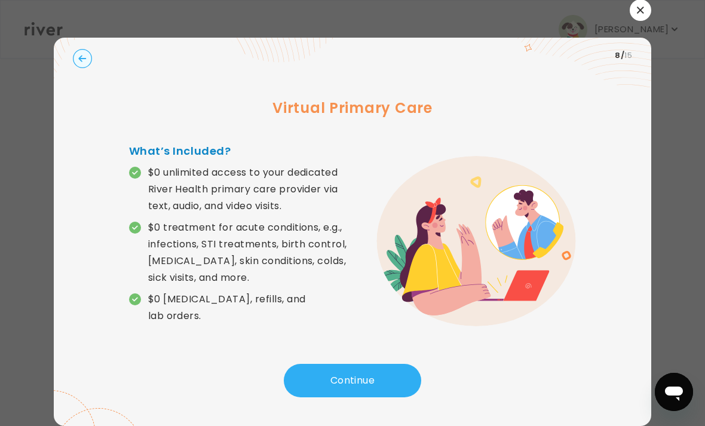
click at [382, 364] on button "Continue" at bounding box center [352, 380] width 137 height 33
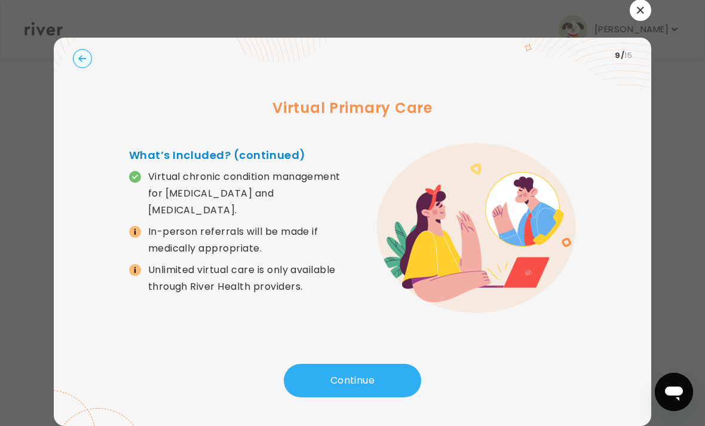
click at [376, 364] on button "Continue" at bounding box center [352, 380] width 137 height 33
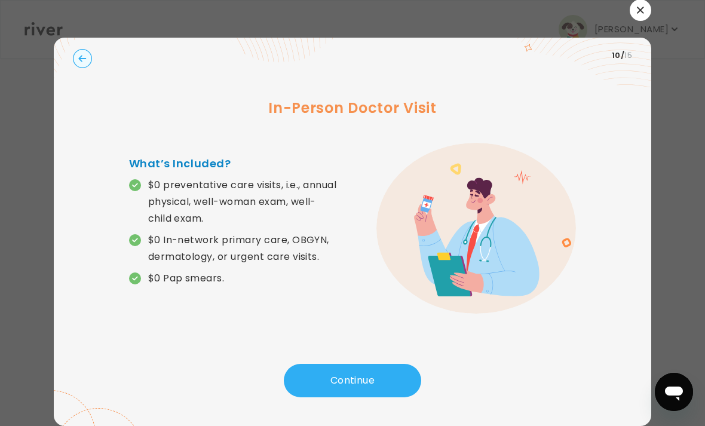
click at [374, 364] on button "Continue" at bounding box center [352, 380] width 137 height 33
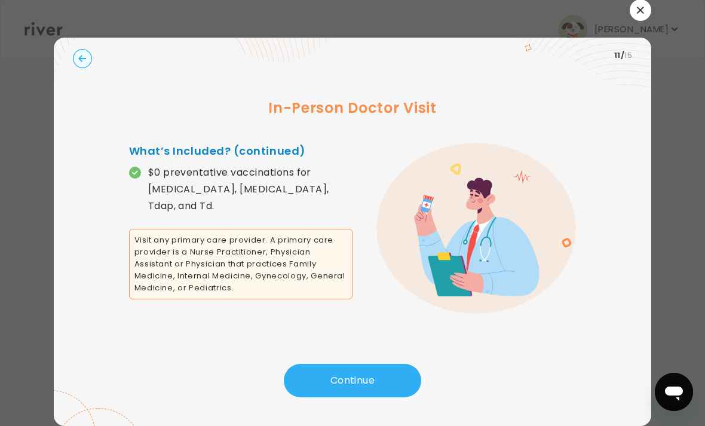
click at [374, 364] on button "Continue" at bounding box center [352, 380] width 137 height 33
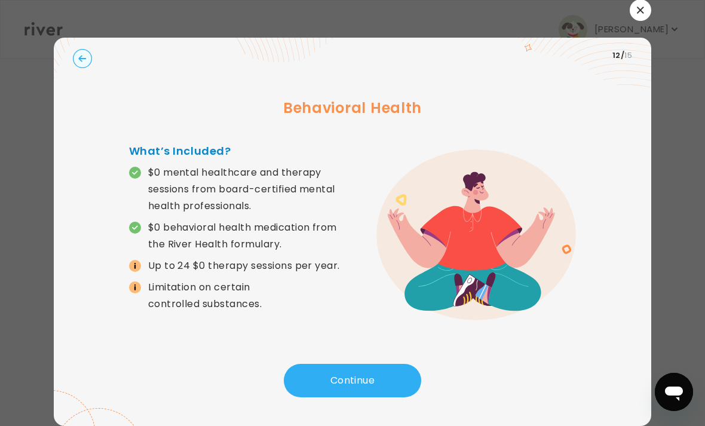
click at [87, 50] on circle "button" at bounding box center [82, 59] width 19 height 19
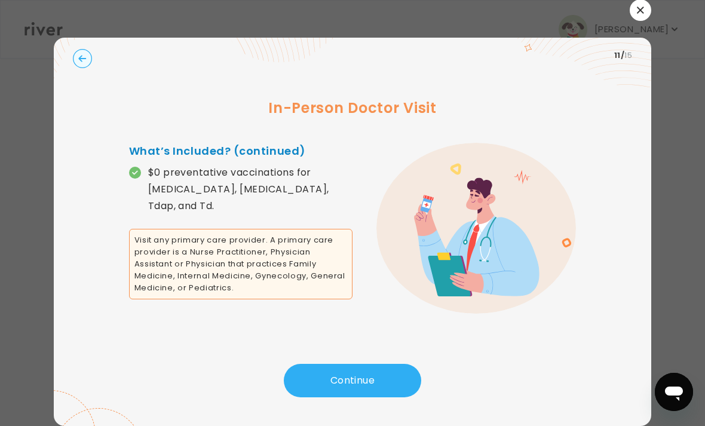
click at [84, 50] on circle "button" at bounding box center [82, 59] width 19 height 19
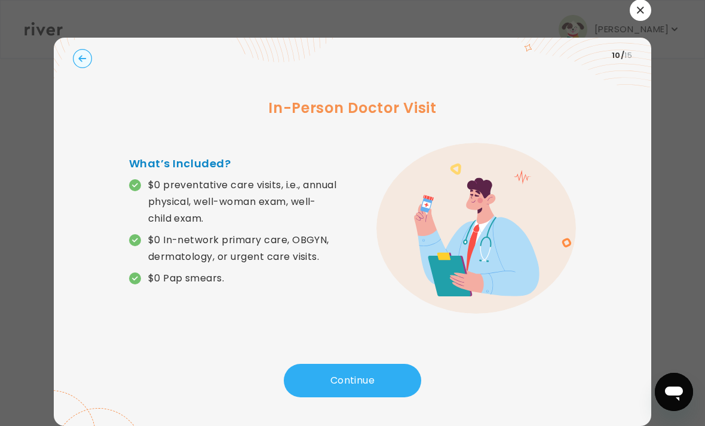
click at [677, 189] on div at bounding box center [352, 213] width 705 height 426
click at [374, 369] on button "Continue" at bounding box center [352, 380] width 137 height 33
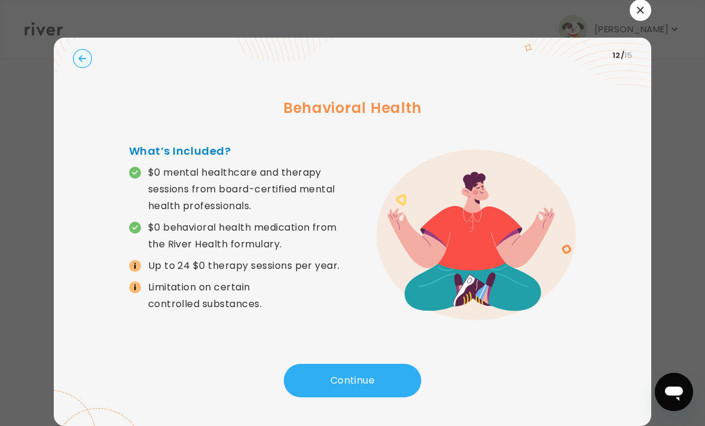
click at [377, 364] on button "Continue" at bounding box center [352, 380] width 137 height 33
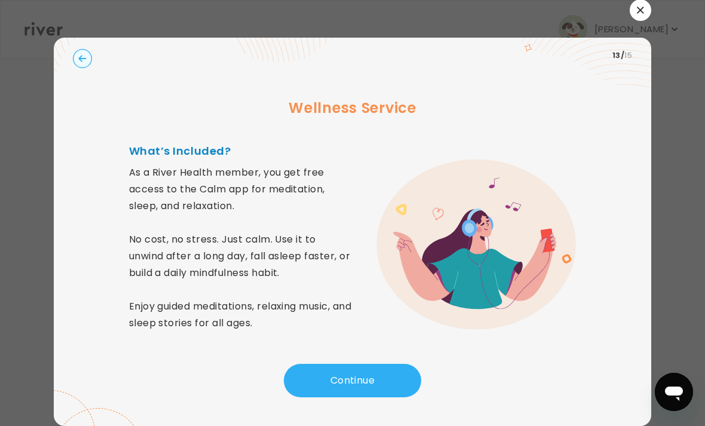
click at [375, 364] on button "Continue" at bounding box center [352, 380] width 137 height 33
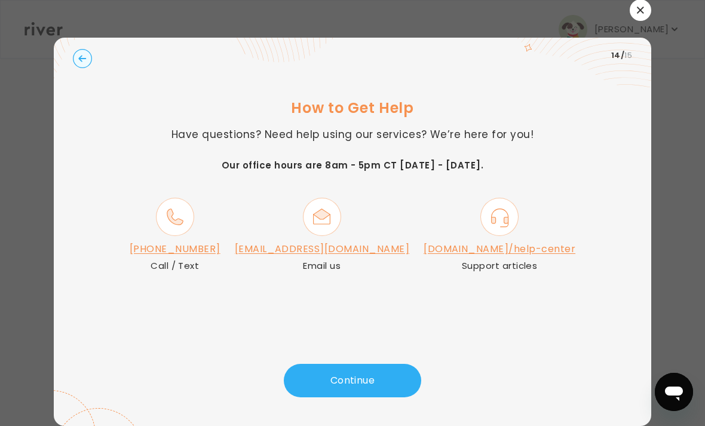
scroll to position [38, 0]
click at [329, 375] on button "Continue" at bounding box center [352, 380] width 137 height 33
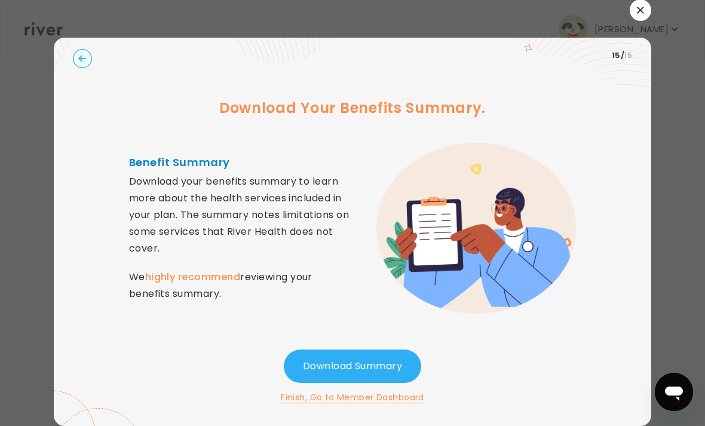
click at [331, 390] on button "Finish, Go to Member Dashboard" at bounding box center [352, 397] width 143 height 14
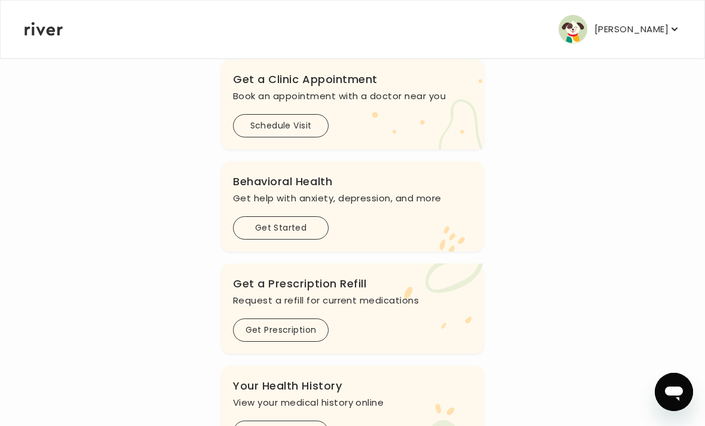
scroll to position [268, 0]
click at [272, 249] on div ".cls-1 { fill: #ffe0ae; } Behavioral Health Get help with anxiety, [MEDICAL_DAT…" at bounding box center [352, 205] width 263 height 90
click at [286, 233] on button "Get Started" at bounding box center [281, 226] width 96 height 23
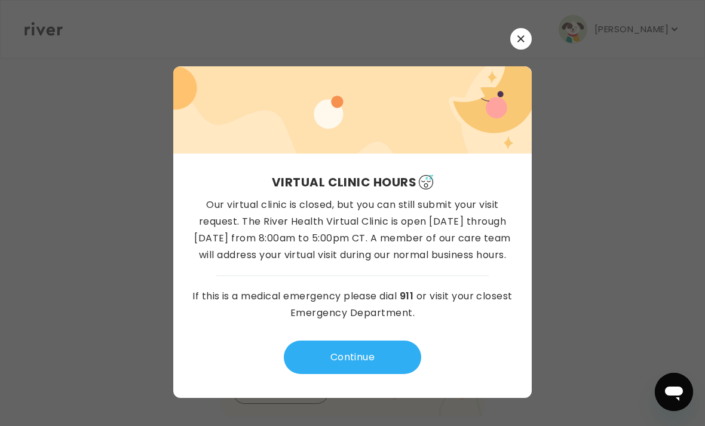
click at [519, 42] on icon "button" at bounding box center [520, 39] width 7 height 7
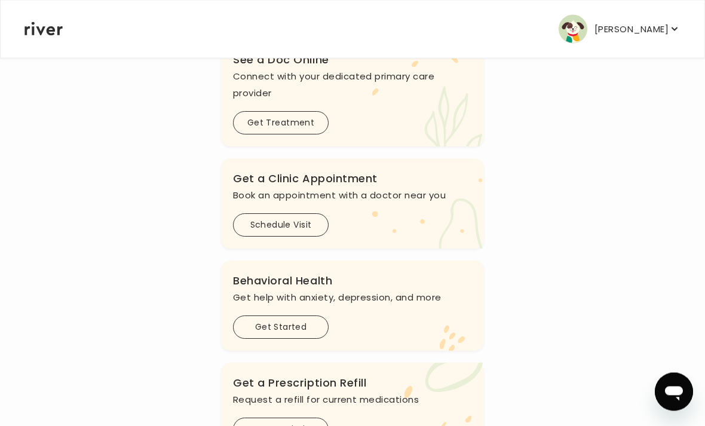
scroll to position [173, 0]
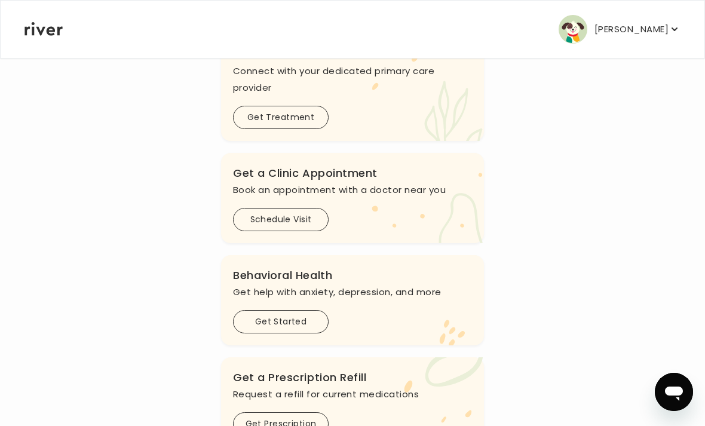
click at [308, 323] on button "Get Started" at bounding box center [281, 321] width 96 height 23
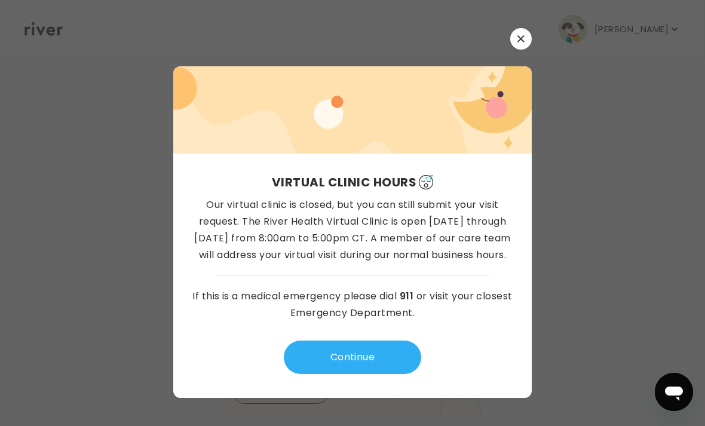
click at [310, 374] on button "Continue" at bounding box center [352, 356] width 137 height 33
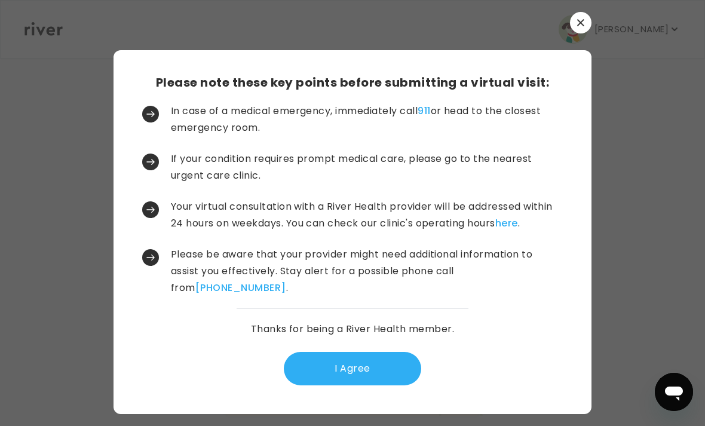
click at [315, 385] on button "I Agree" at bounding box center [352, 368] width 137 height 33
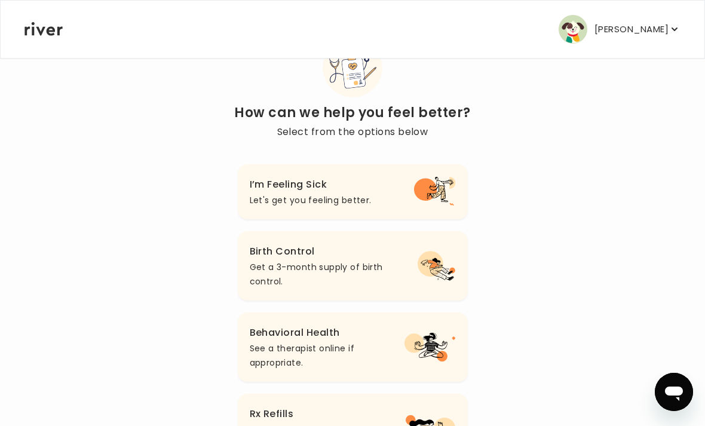
scroll to position [57, 0]
click at [434, 338] on icon "button" at bounding box center [431, 345] width 33 height 25
